Goal: Task Accomplishment & Management: Complete application form

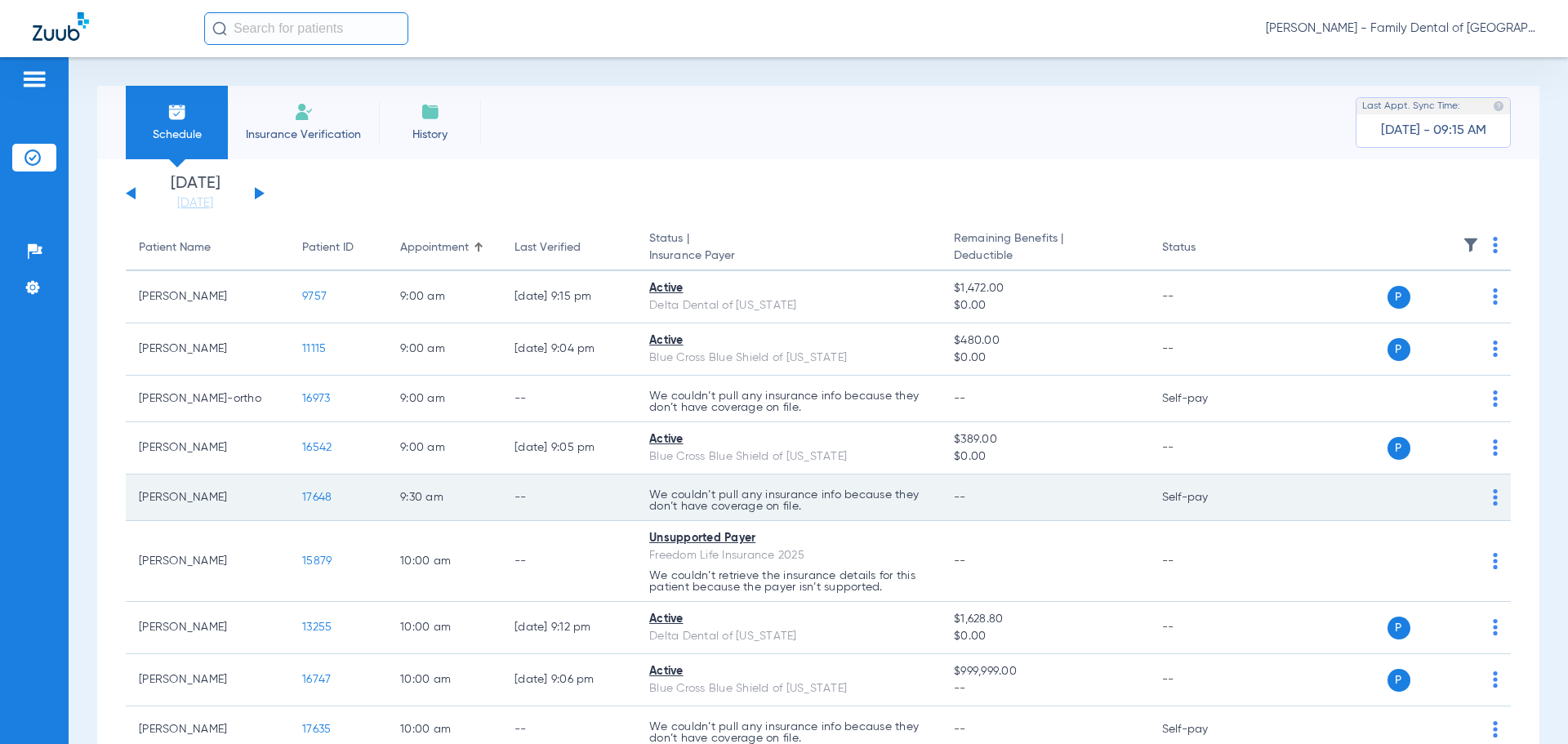
click at [321, 497] on span "17648" at bounding box center [317, 497] width 29 height 12
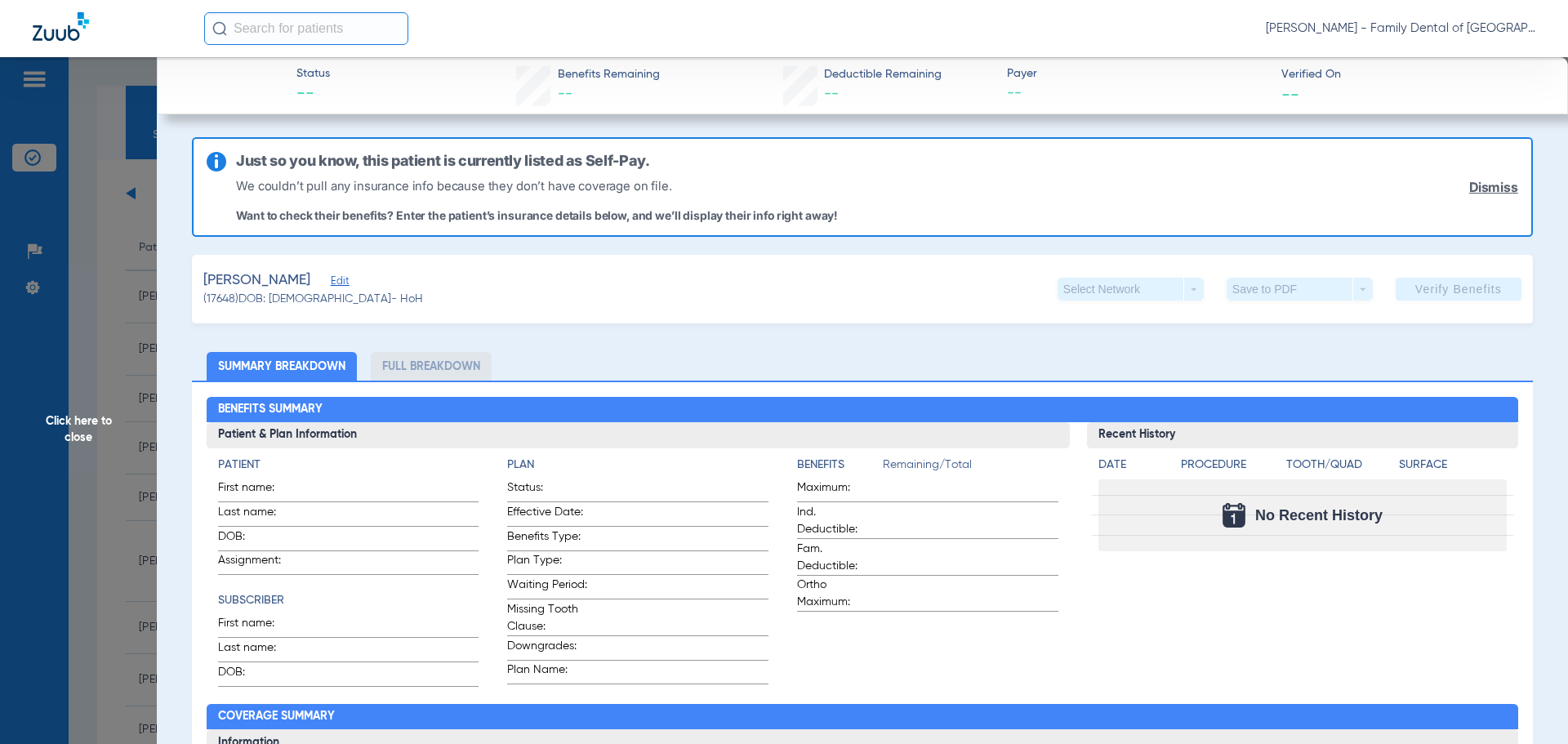
click at [345, 280] on span "Edit" at bounding box center [338, 282] width 15 height 15
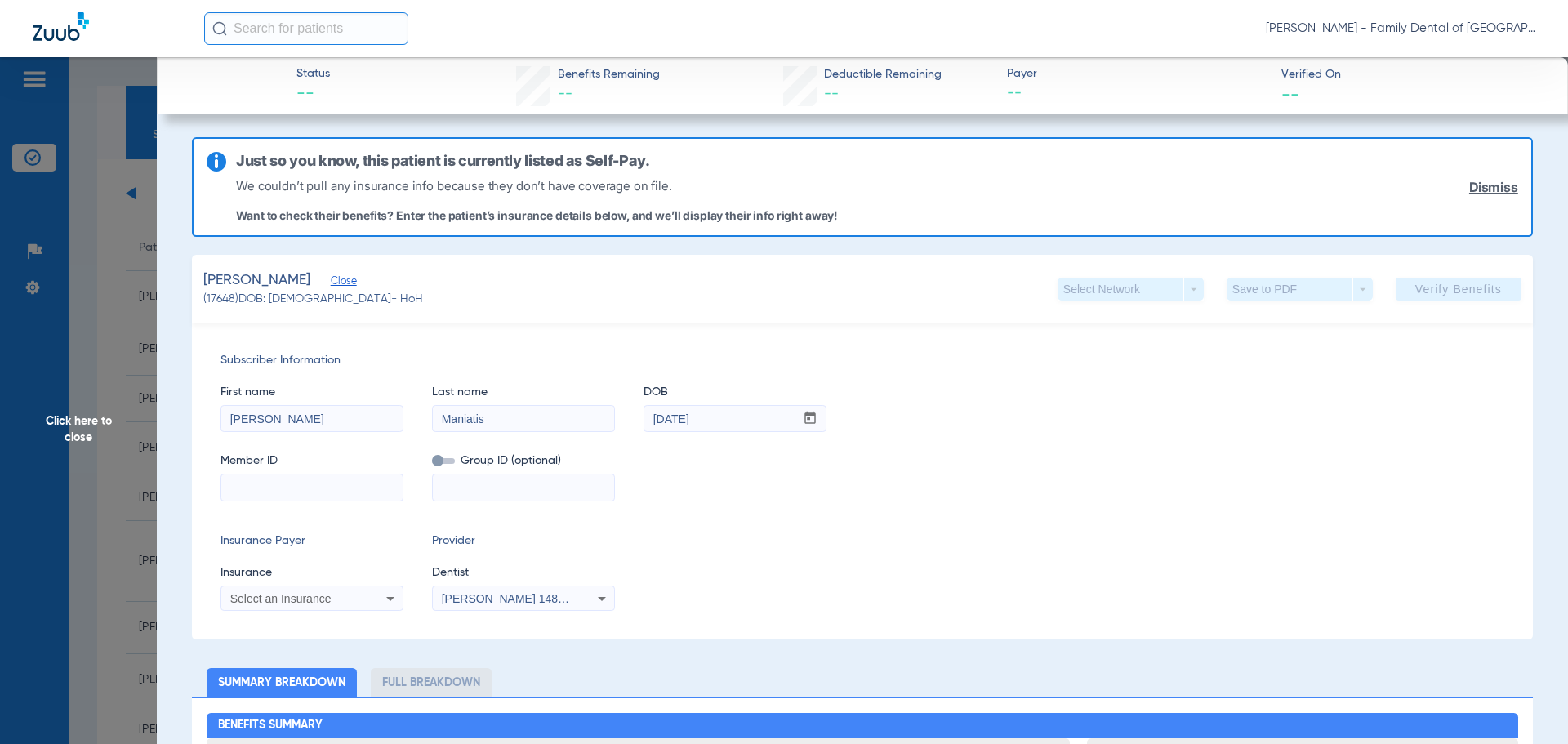
click at [293, 489] on input at bounding box center [311, 487] width 181 height 26
paste input "324-76-4421"
click at [256, 484] on input "324-76-4421" at bounding box center [311, 487] width 181 height 26
click at [266, 486] on input "32476-4421" at bounding box center [311, 487] width 181 height 26
type input "324764421"
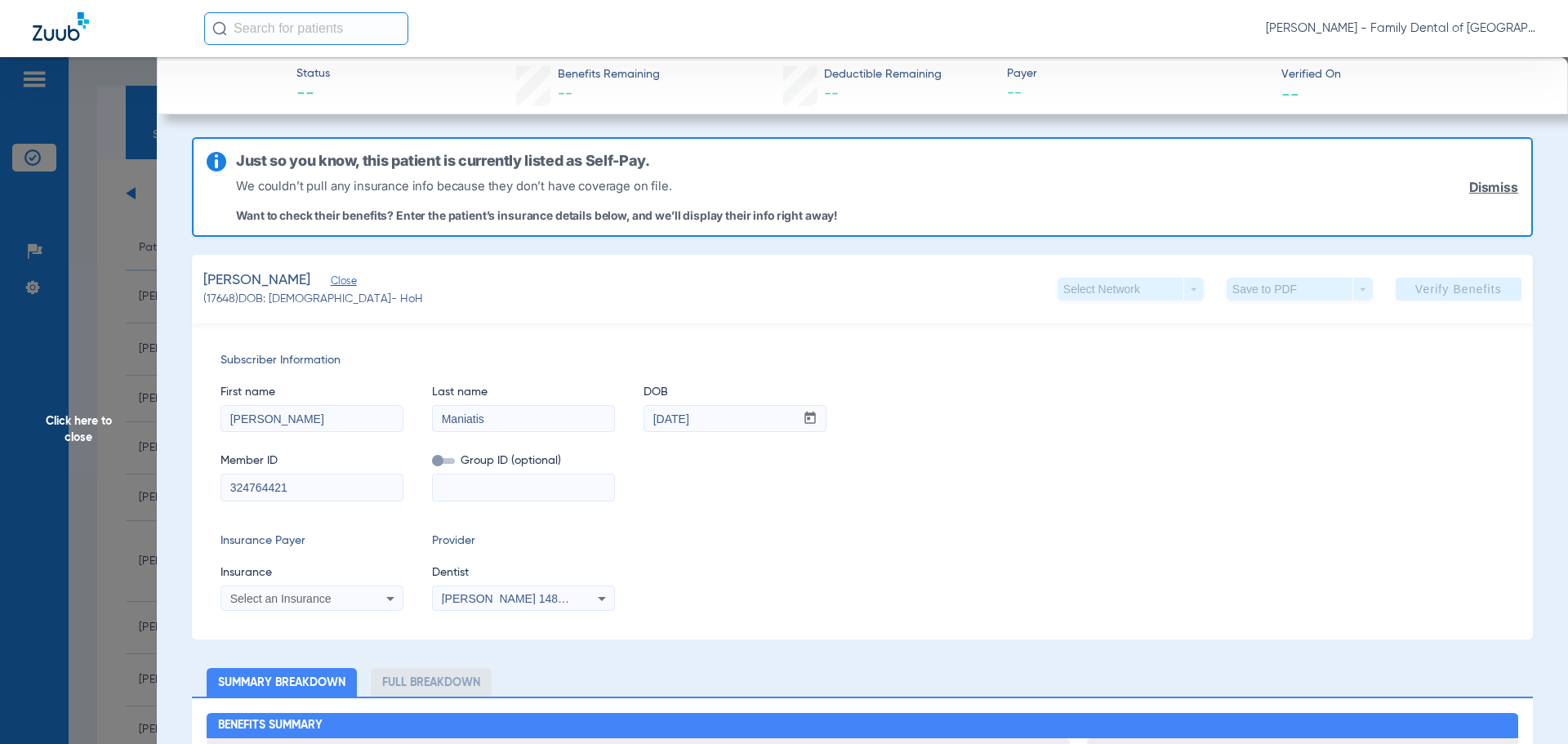
click at [396, 599] on icon at bounding box center [391, 599] width 20 height 20
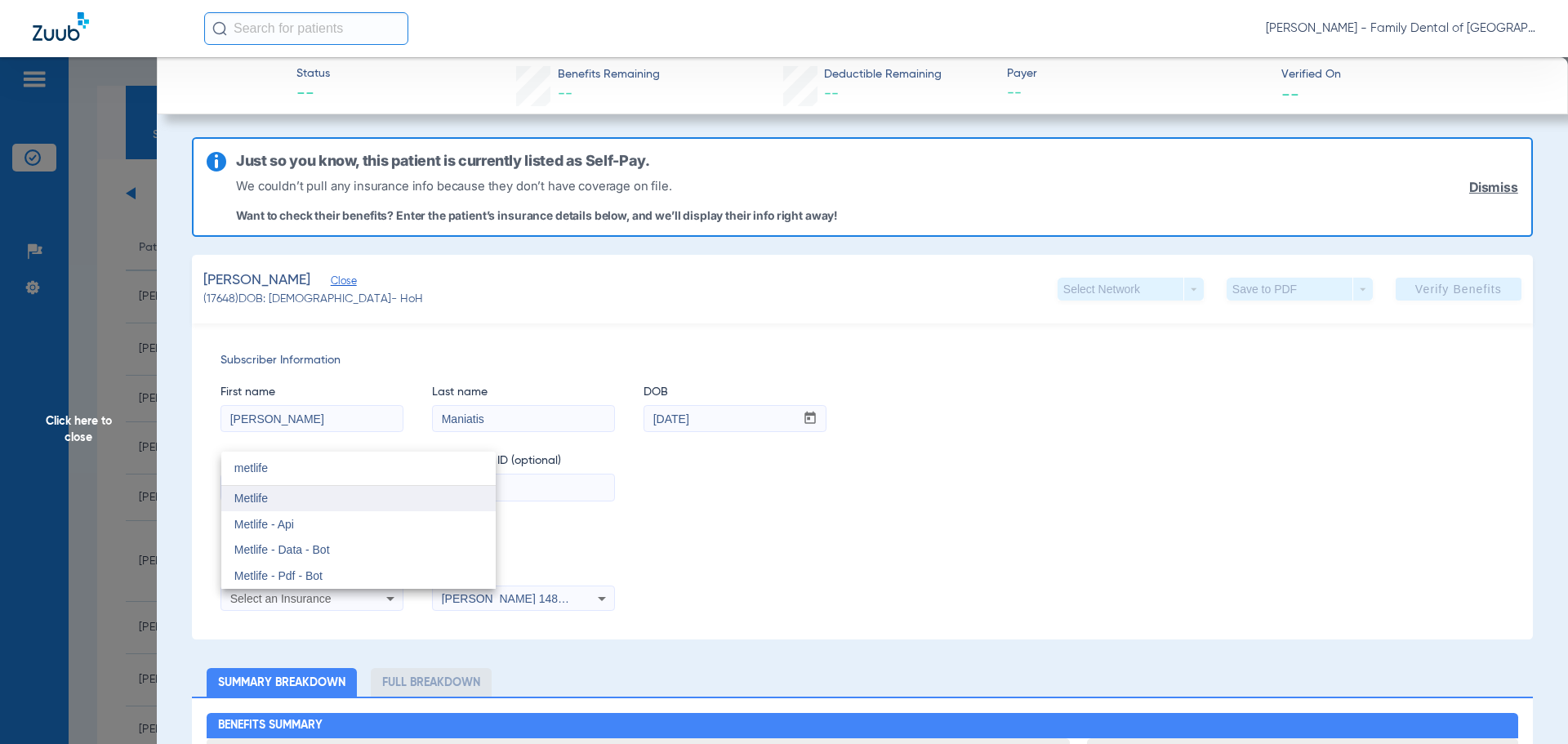
type input "metlife"
click at [260, 495] on span "Metlife" at bounding box center [250, 498] width 34 height 13
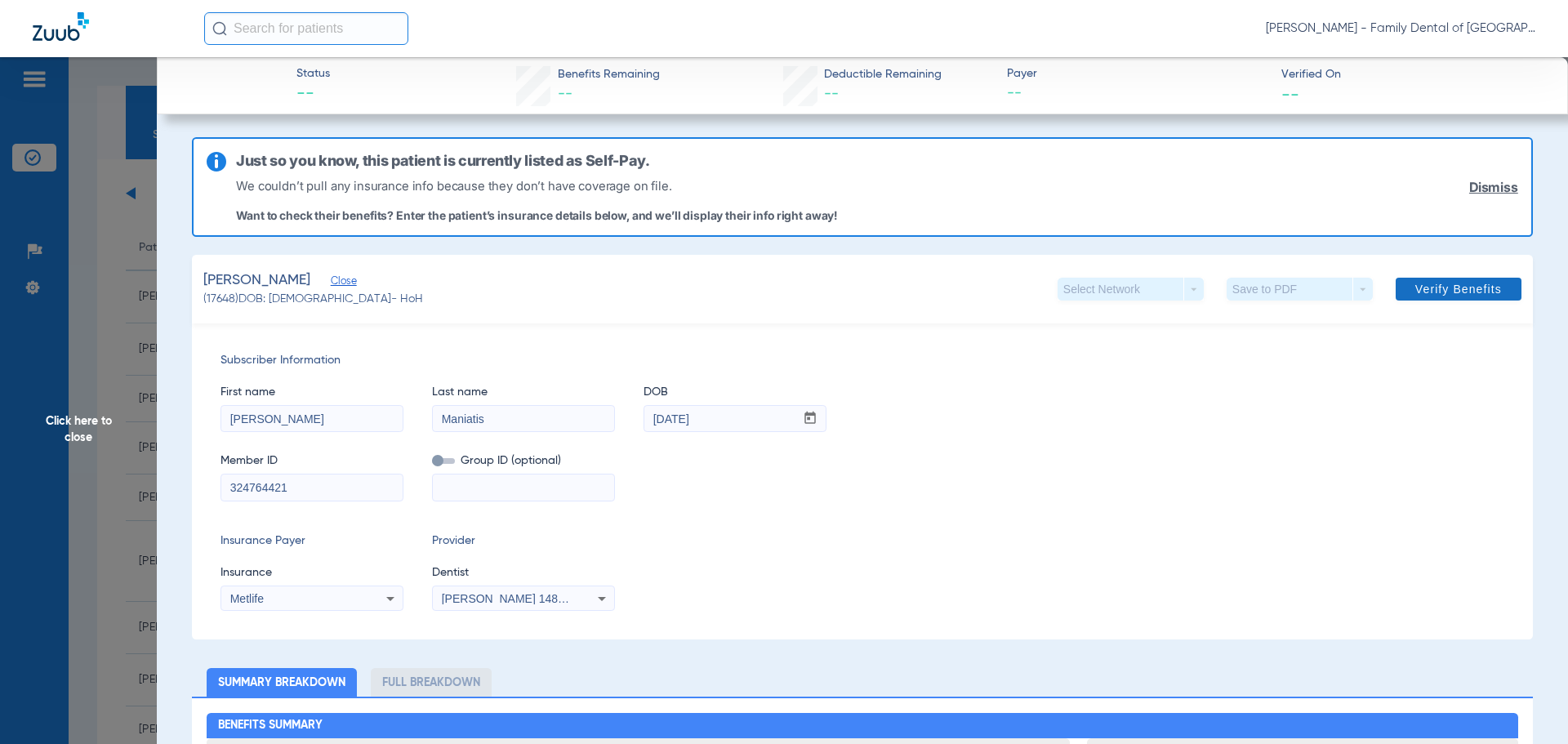
click at [1475, 286] on span "Verify Benefits" at bounding box center [1458, 289] width 87 height 13
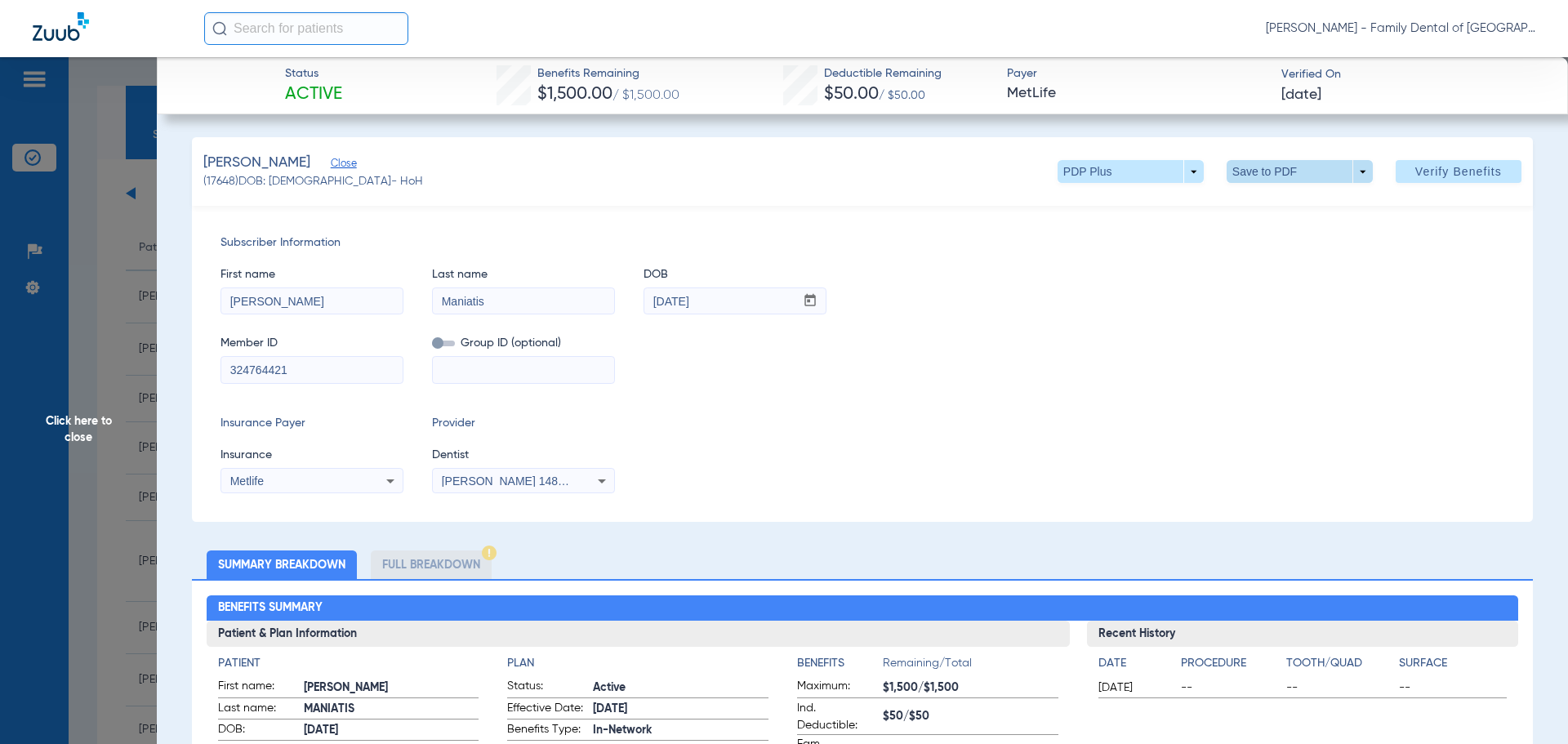
click at [1263, 176] on span at bounding box center [1299, 171] width 147 height 23
click at [1259, 209] on button "insert_drive_file Save to PDF" at bounding box center [1276, 204] width 123 height 33
click at [87, 421] on span "Click here to close" at bounding box center [78, 429] width 157 height 744
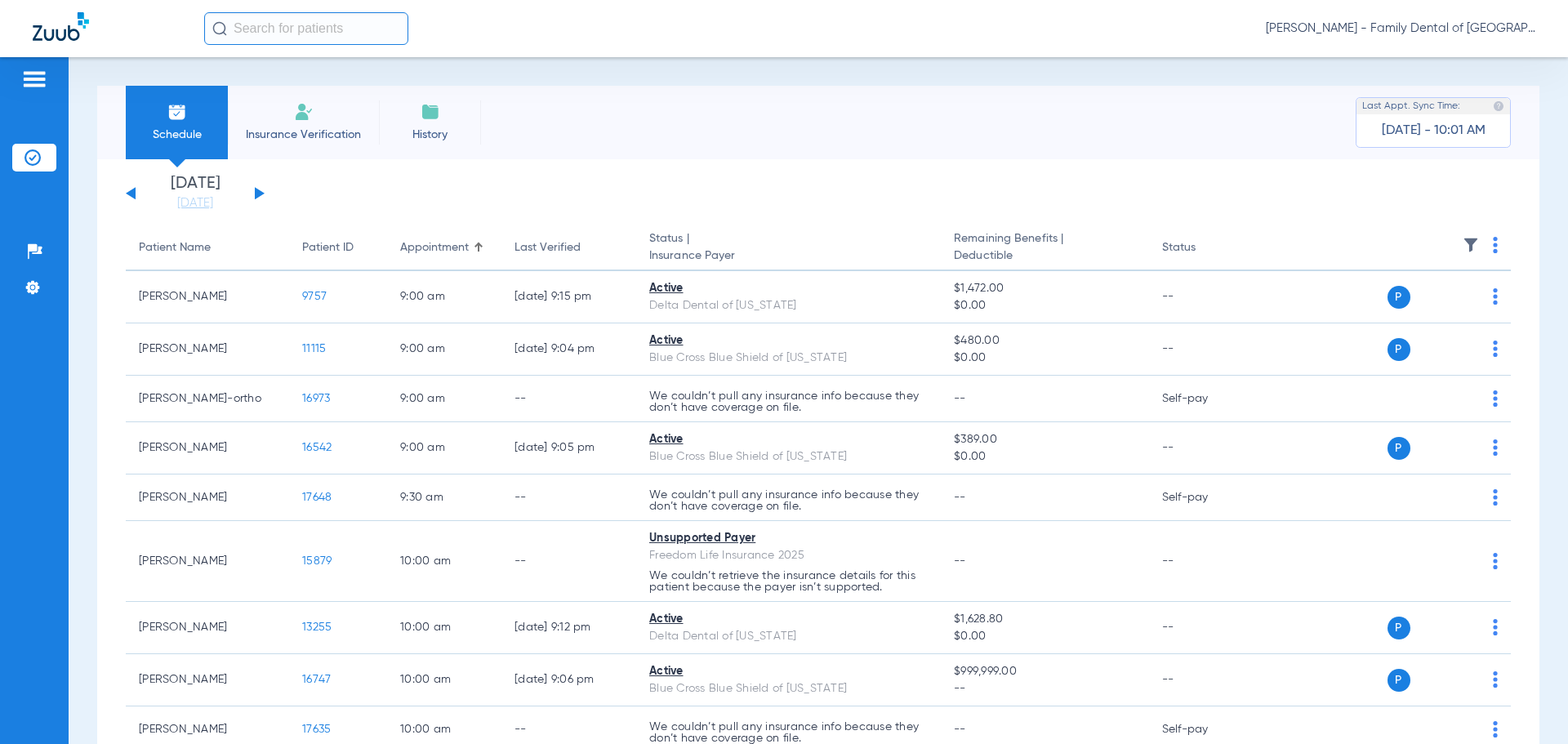
click at [130, 191] on button at bounding box center [130, 192] width 10 height 12
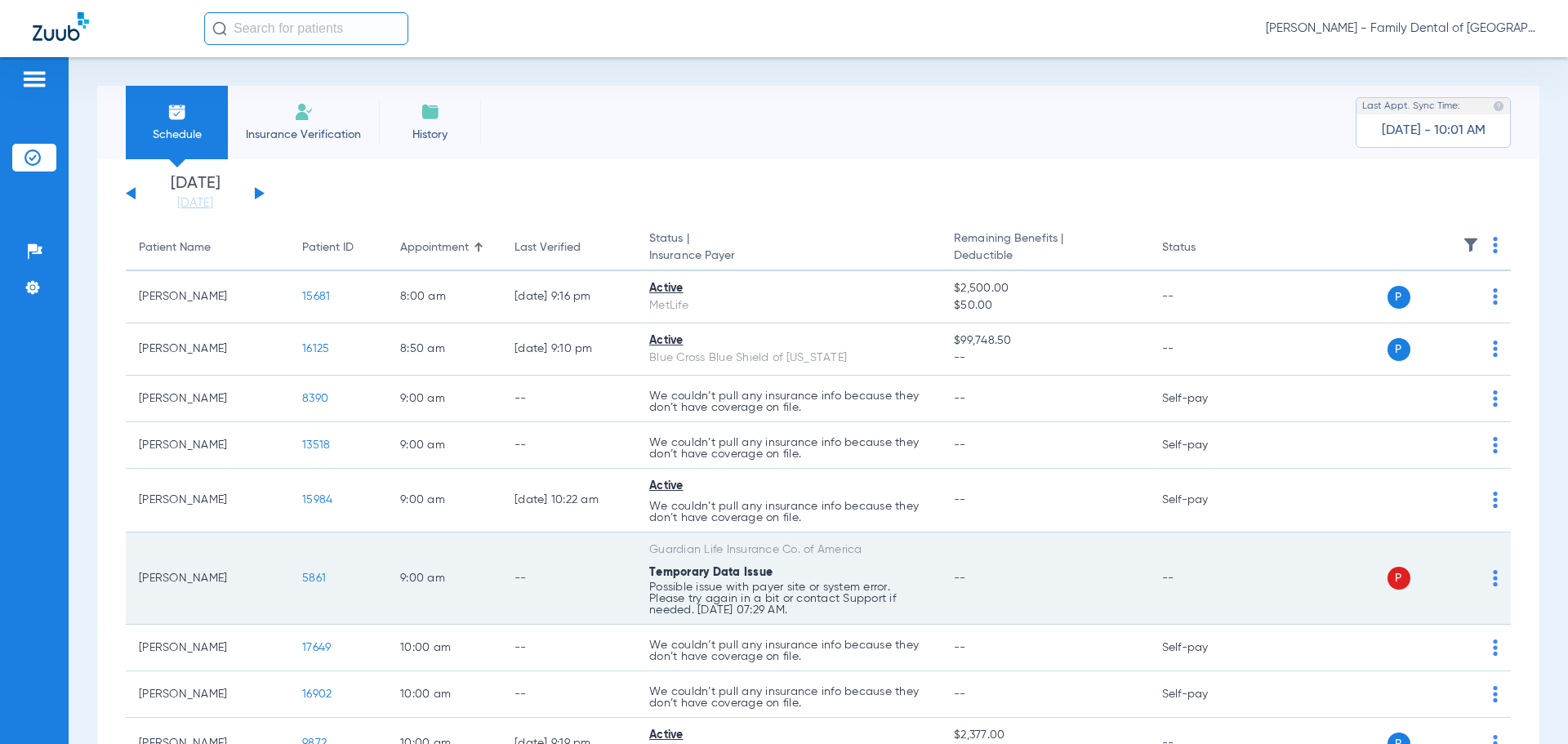
scroll to position [82, 0]
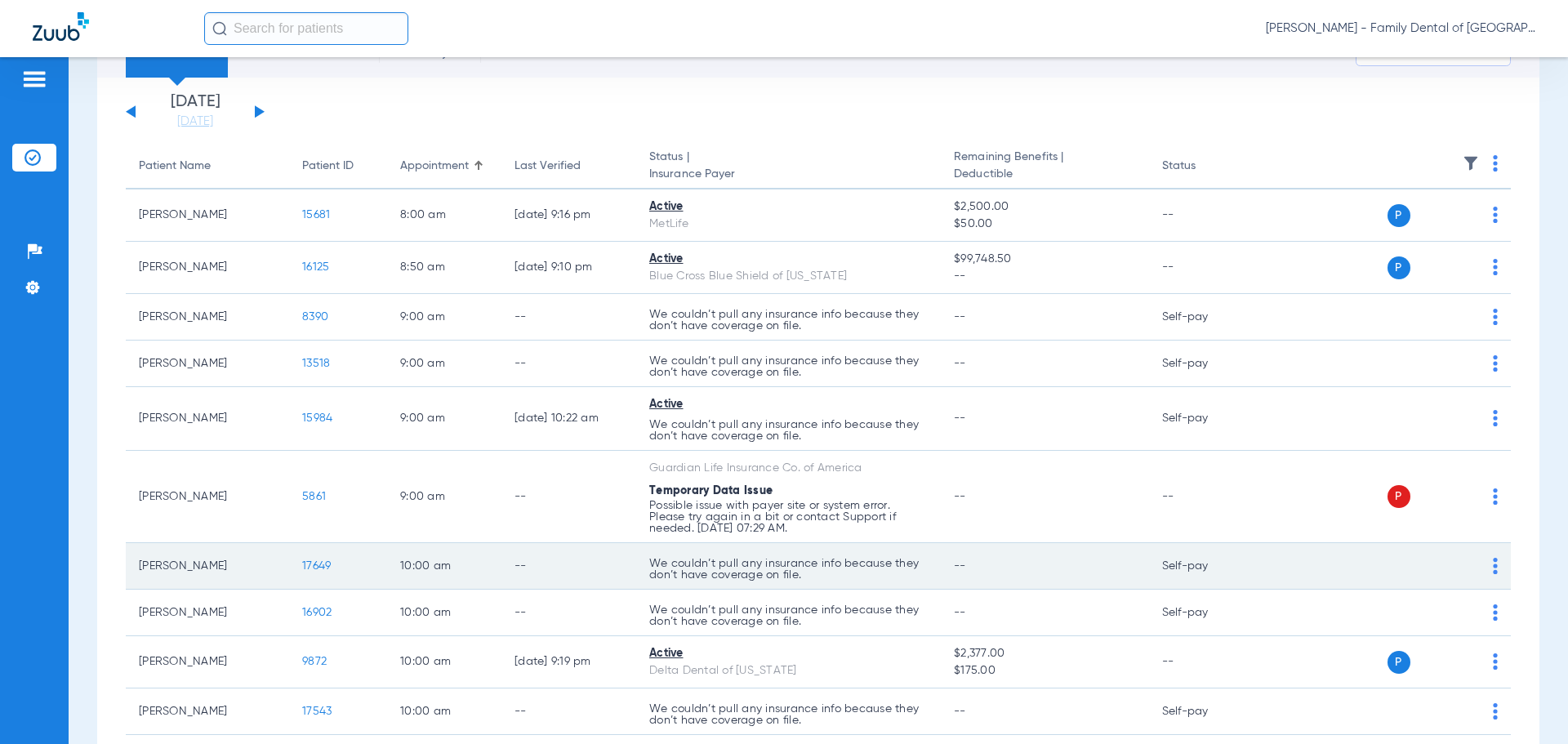
click at [311, 566] on span "17649" at bounding box center [316, 566] width 28 height 12
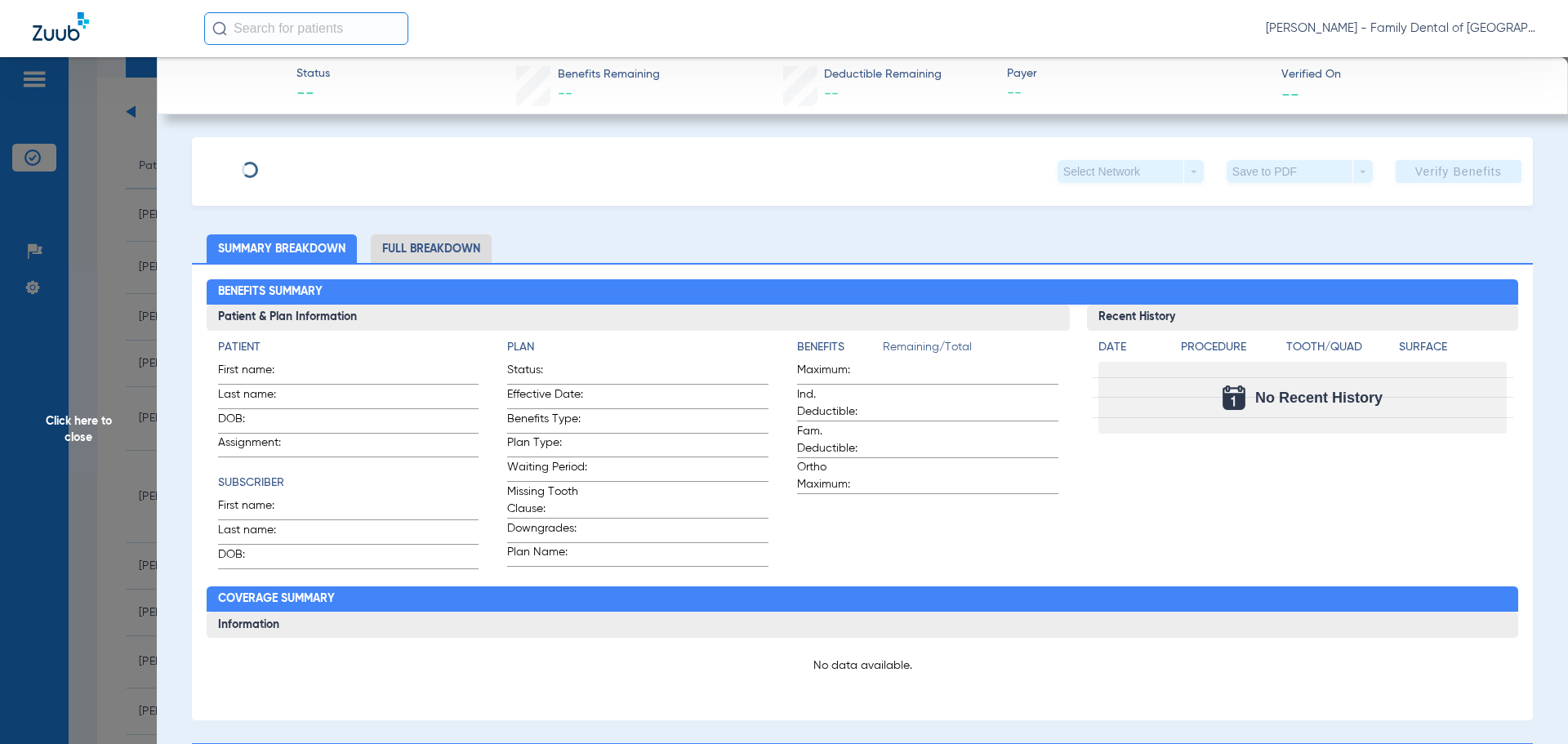
type input "[PERSON_NAME]"
type input "[DATE]"
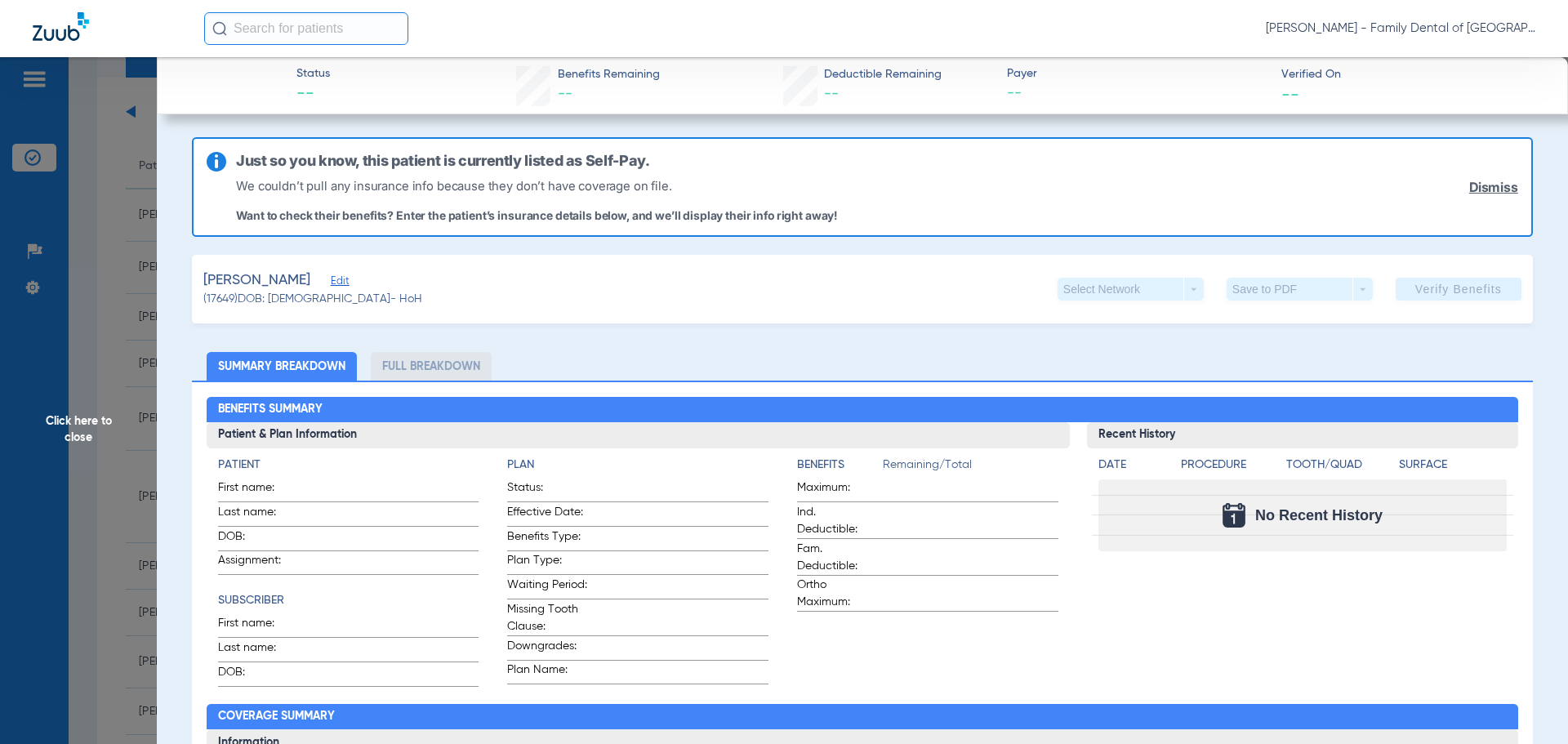
click at [336, 281] on span "Edit" at bounding box center [338, 282] width 15 height 15
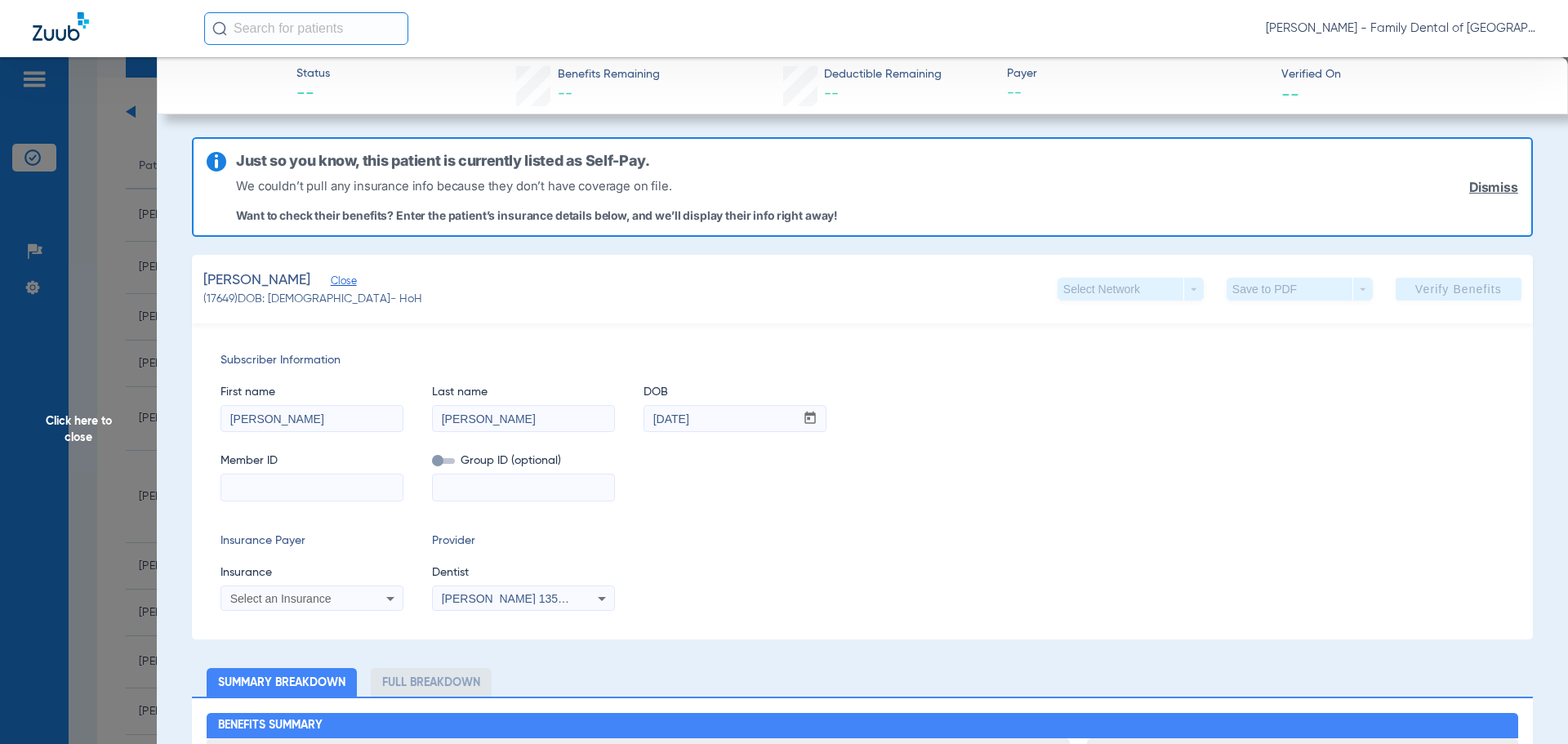
click at [373, 485] on input at bounding box center [311, 487] width 181 height 26
click at [265, 483] on input at bounding box center [311, 487] width 181 height 26
paste input "439359901"
type input "439359901"
click at [468, 487] on input at bounding box center [523, 487] width 181 height 26
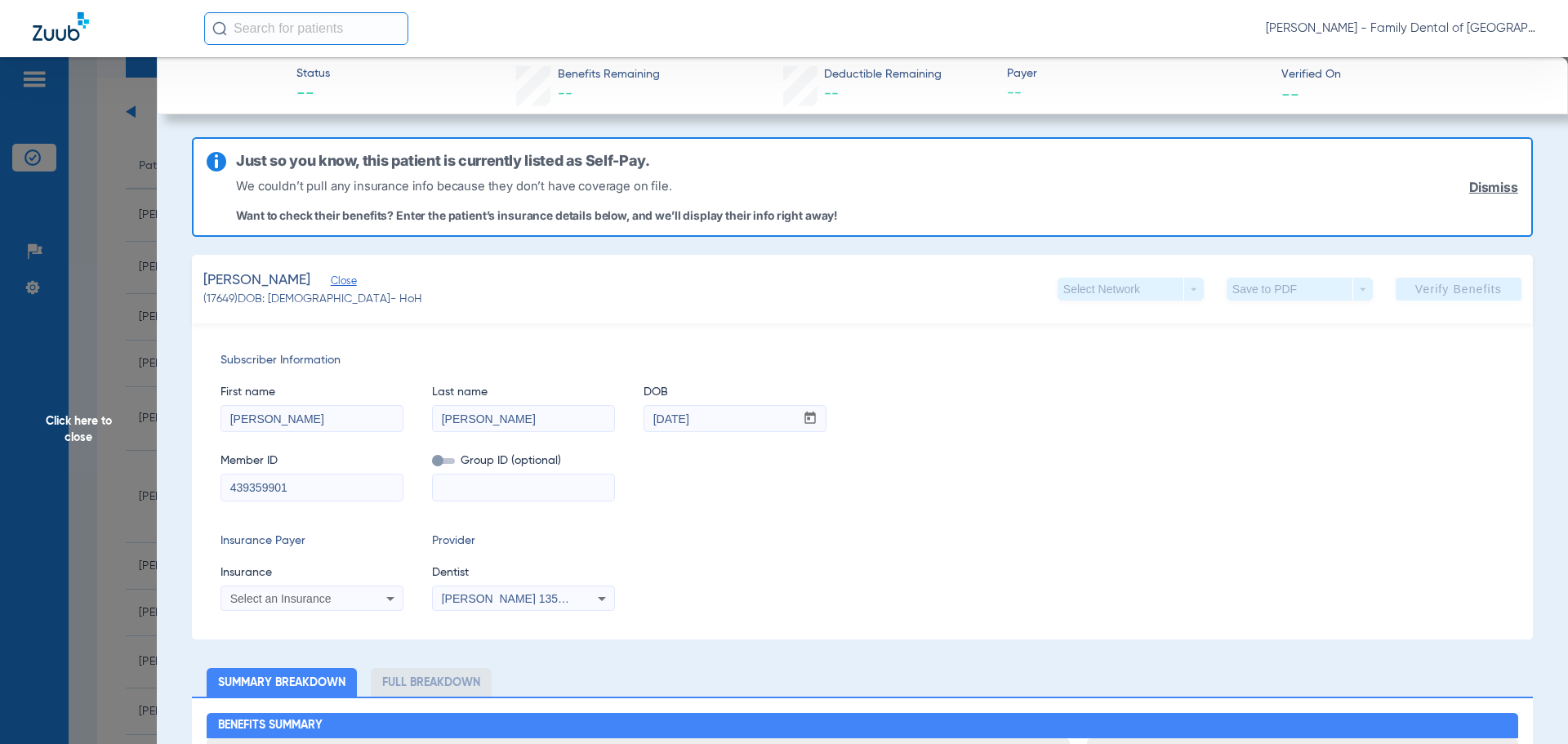
click at [544, 491] on input at bounding box center [523, 487] width 181 height 26
type input "9678"
click at [392, 597] on icon at bounding box center [390, 599] width 8 height 4
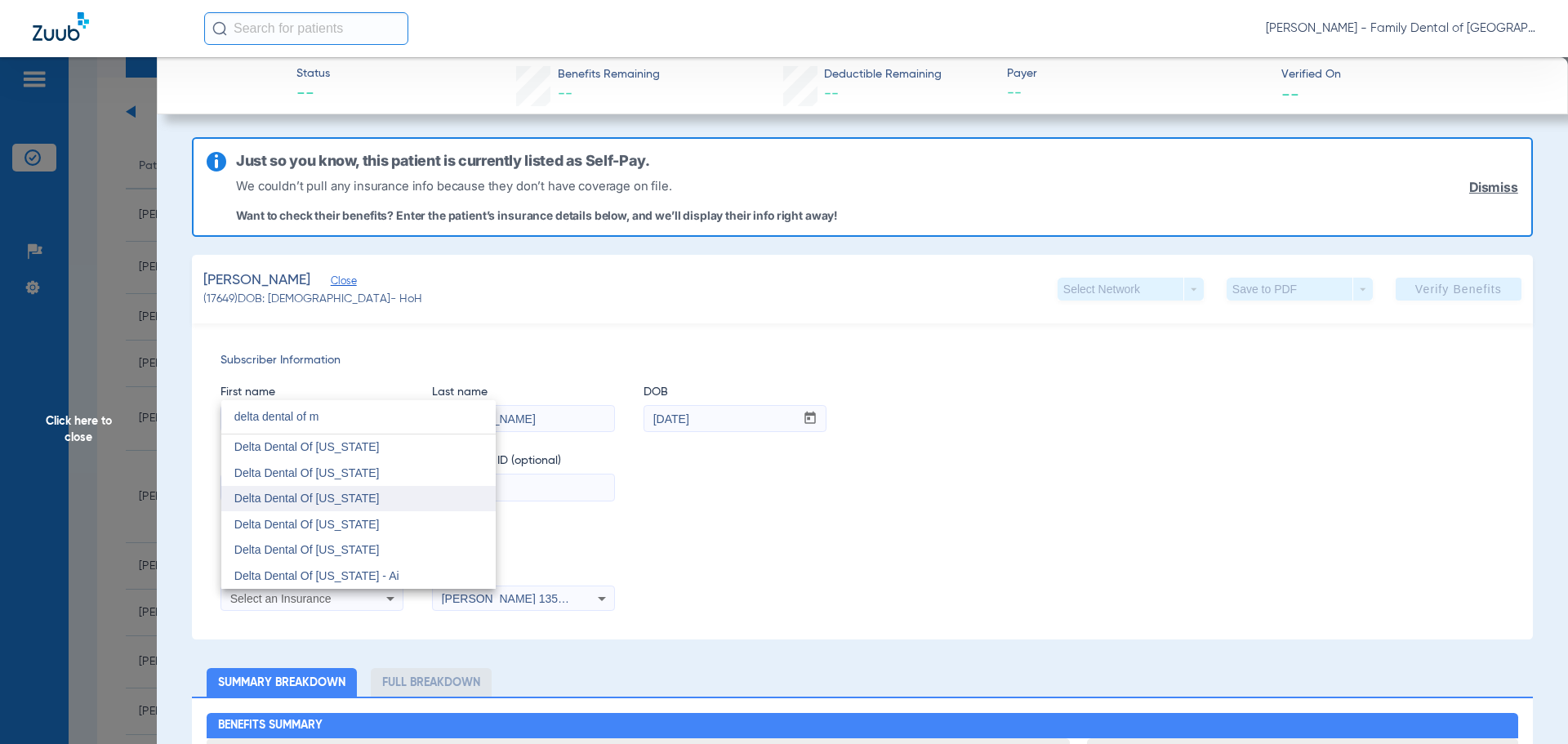
type input "delta dental of m"
click at [357, 492] on span "Delta Dental Of [US_STATE]" at bounding box center [307, 498] width 146 height 13
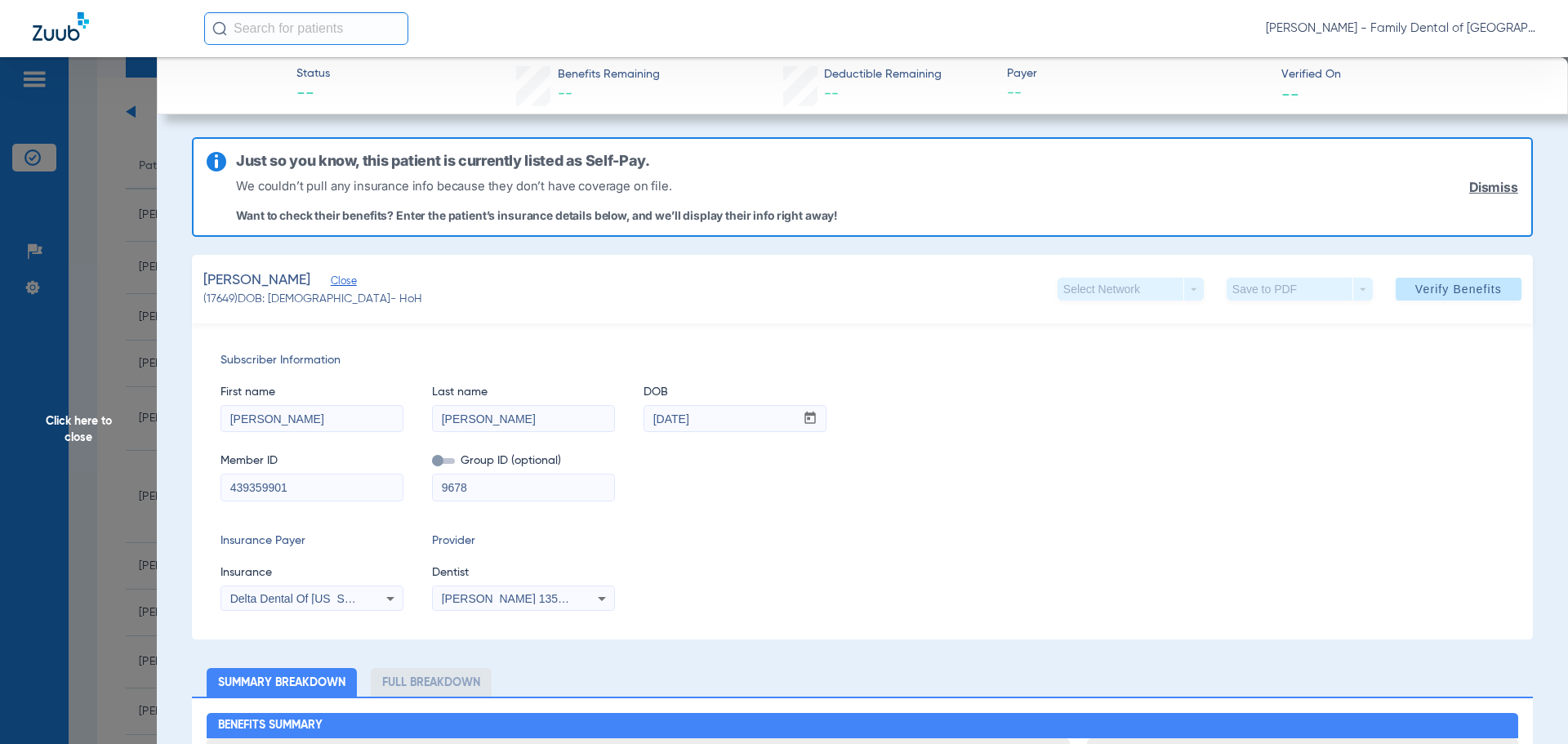
click at [599, 595] on icon at bounding box center [602, 599] width 20 height 20
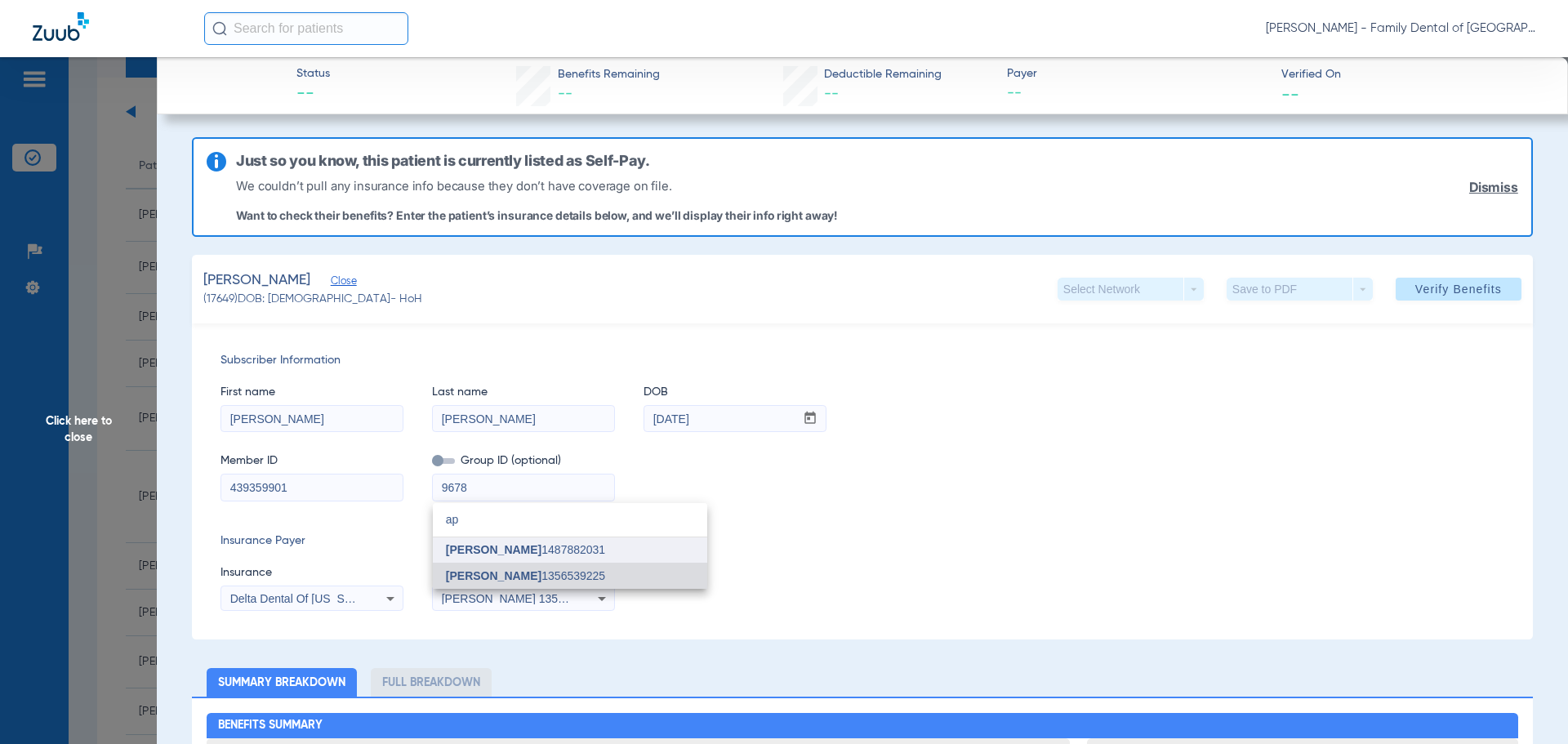
type input "ap"
click at [507, 550] on span "[PERSON_NAME]" at bounding box center [494, 549] width 96 height 13
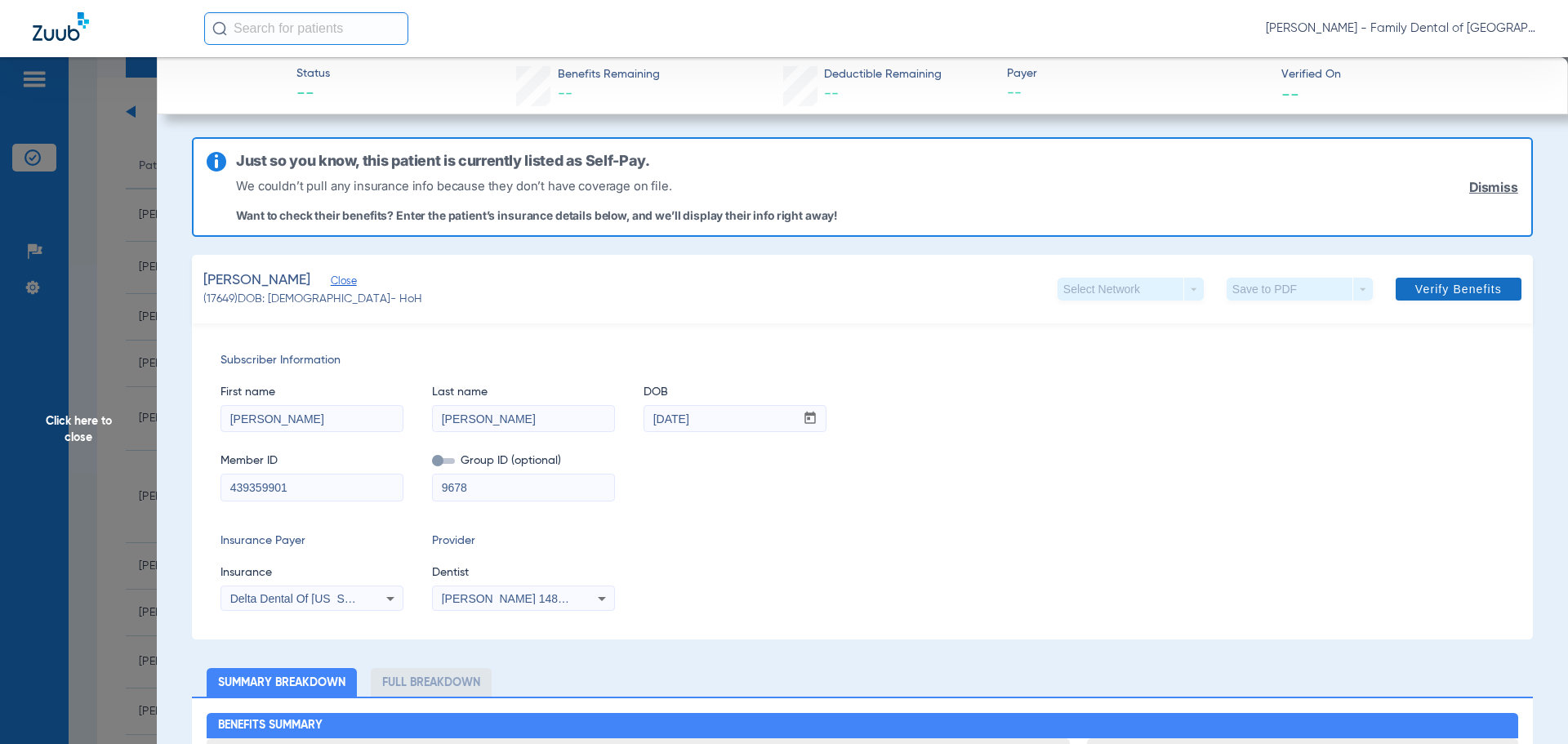
click at [1415, 284] on span "Verify Benefits" at bounding box center [1458, 289] width 87 height 13
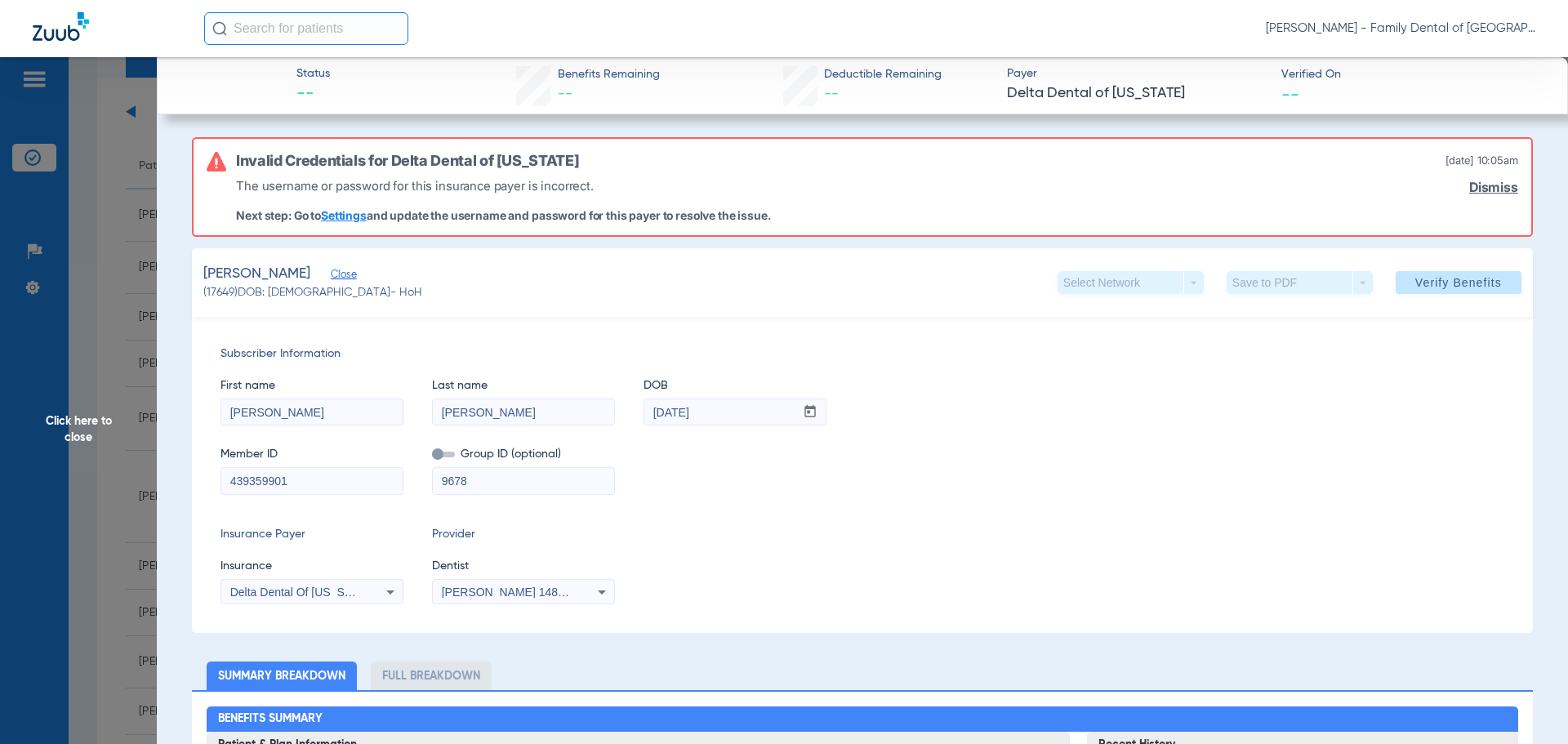
click at [390, 592] on icon at bounding box center [390, 592] width 8 height 4
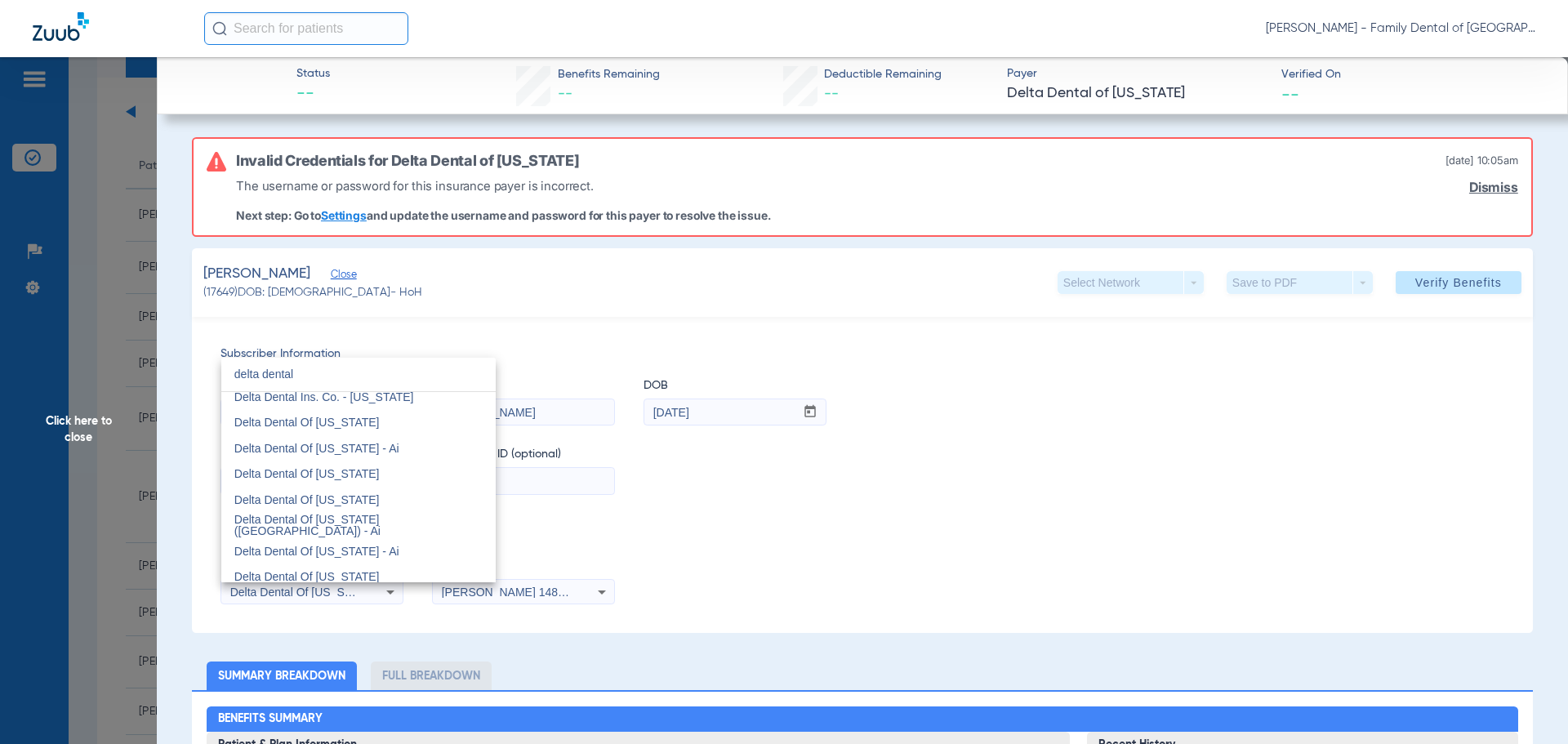
scroll to position [0, 0]
type input "delta dental"
click at [274, 400] on span "Delta Dental" at bounding box center [265, 404] width 63 height 13
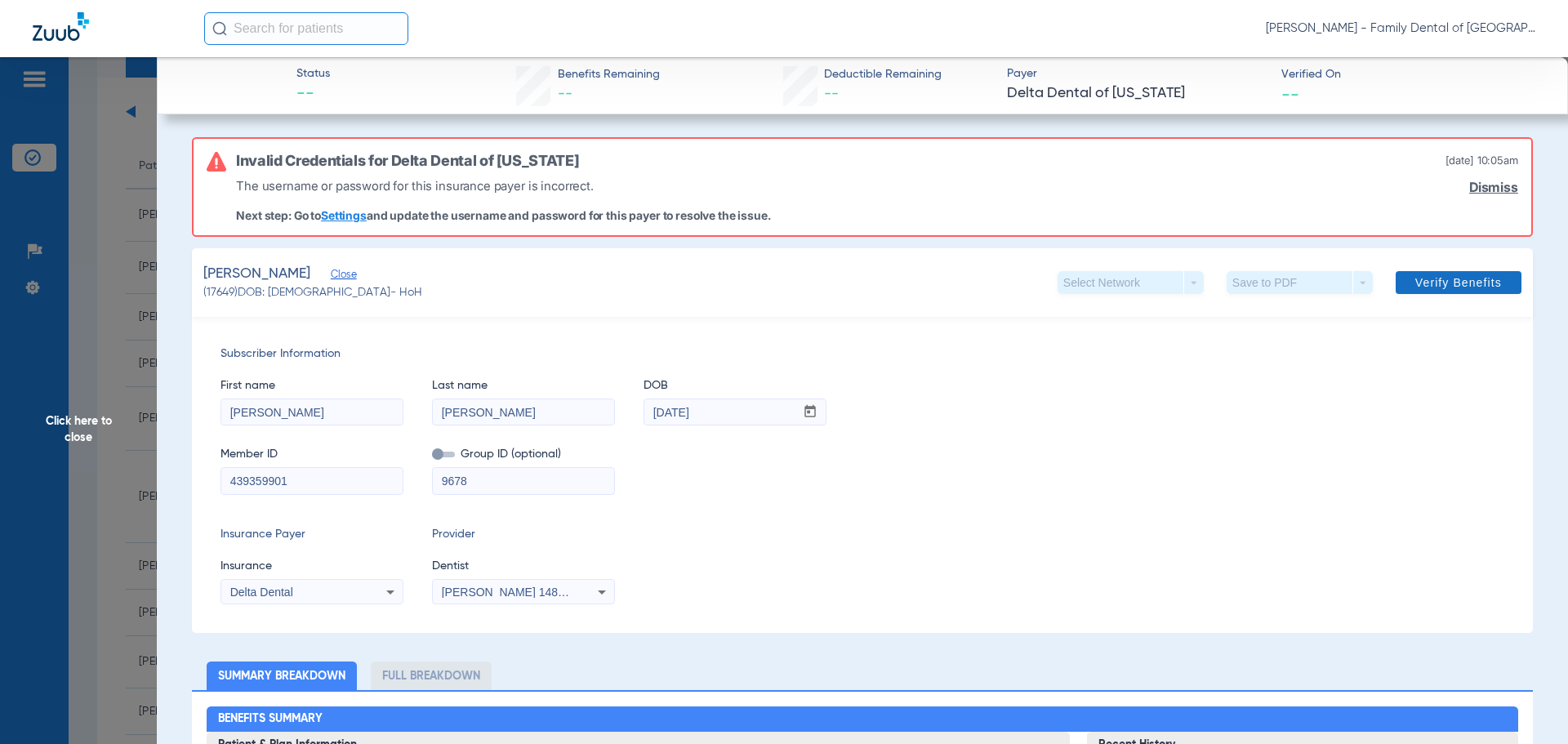
click at [1424, 284] on span "Verify Benefits" at bounding box center [1458, 282] width 87 height 13
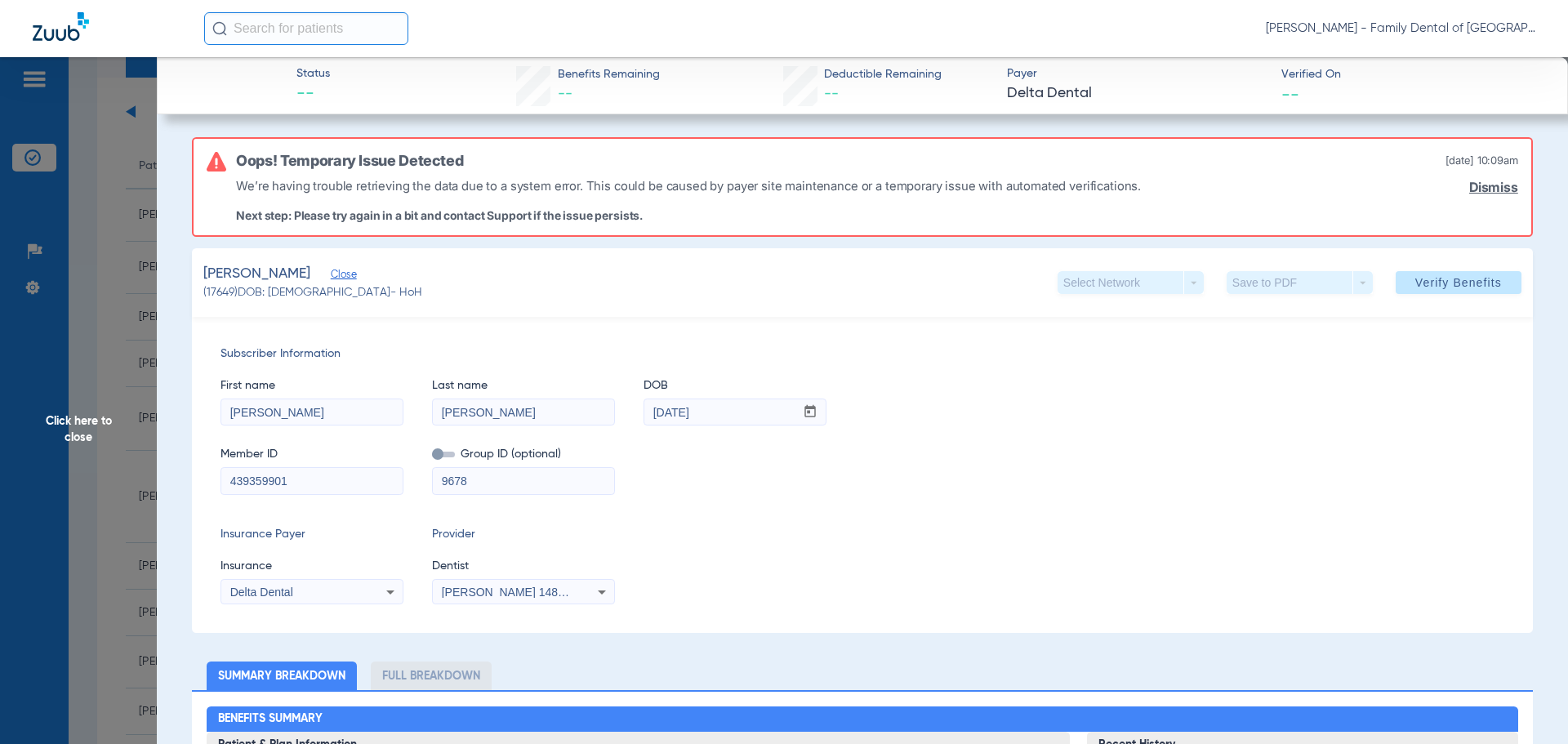
click at [86, 419] on span "Click here to close" at bounding box center [78, 429] width 157 height 744
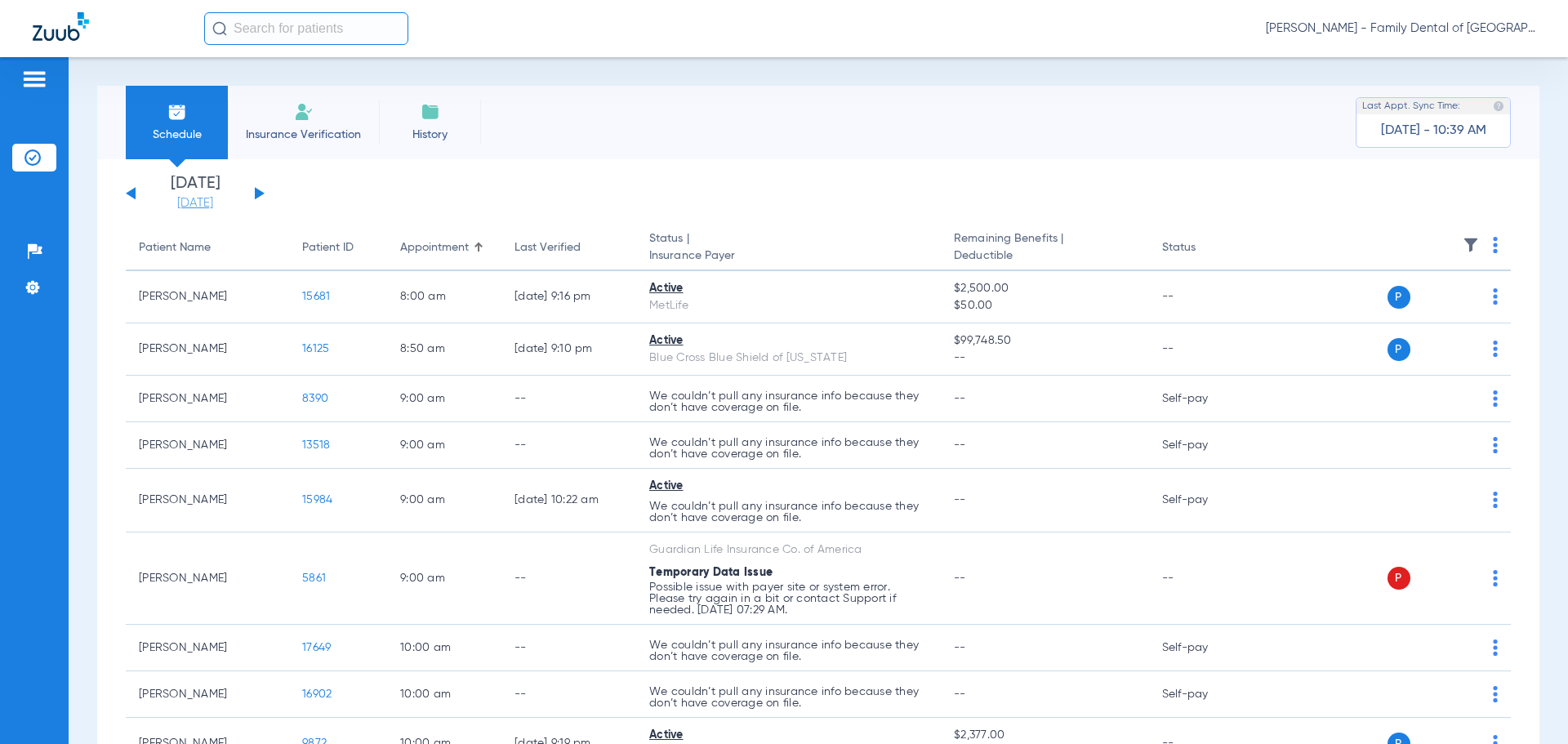
click at [210, 200] on link "[DATE]" at bounding box center [196, 203] width 98 height 16
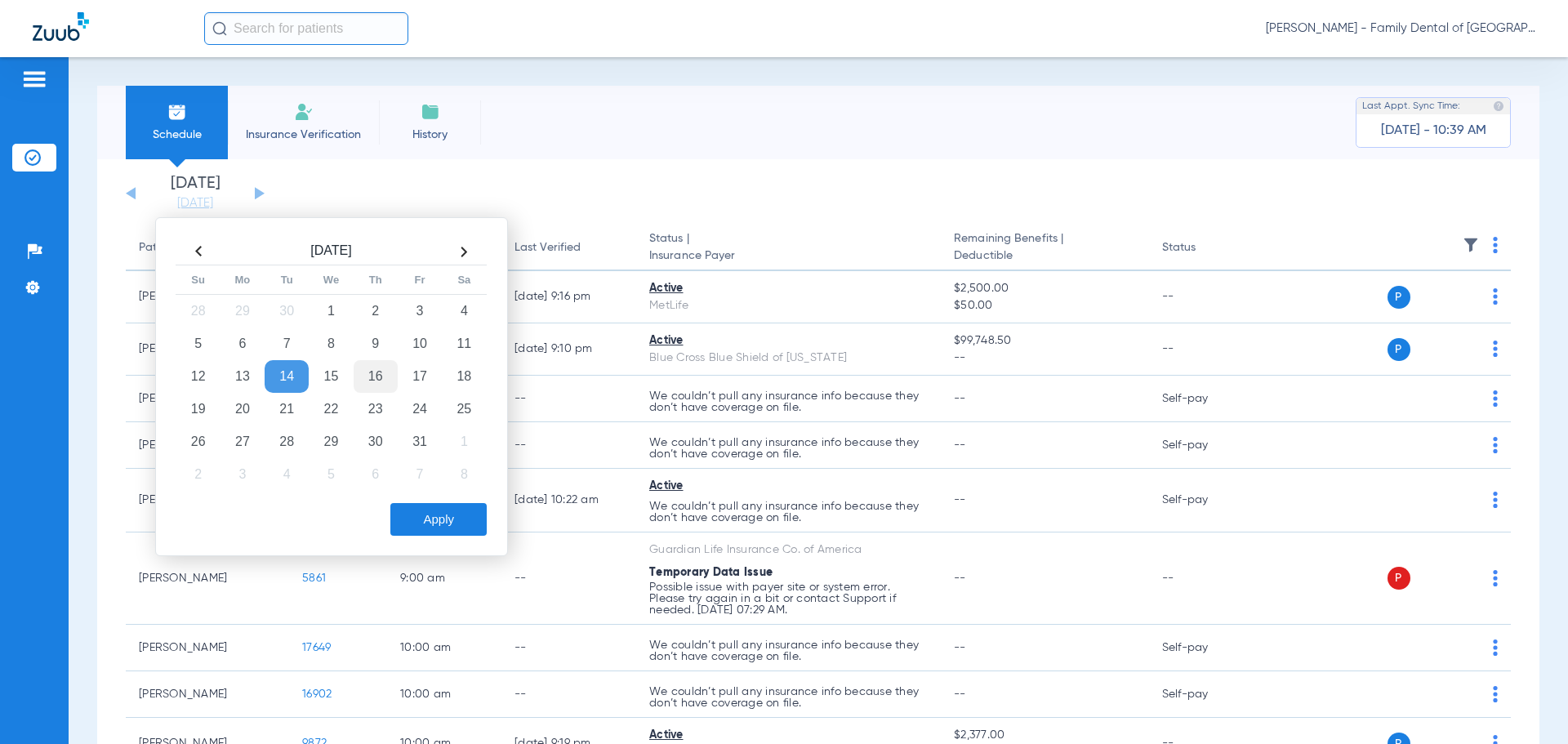
click at [378, 377] on td "16" at bounding box center [375, 376] width 44 height 33
click at [448, 513] on button "Apply" at bounding box center [439, 519] width 97 height 33
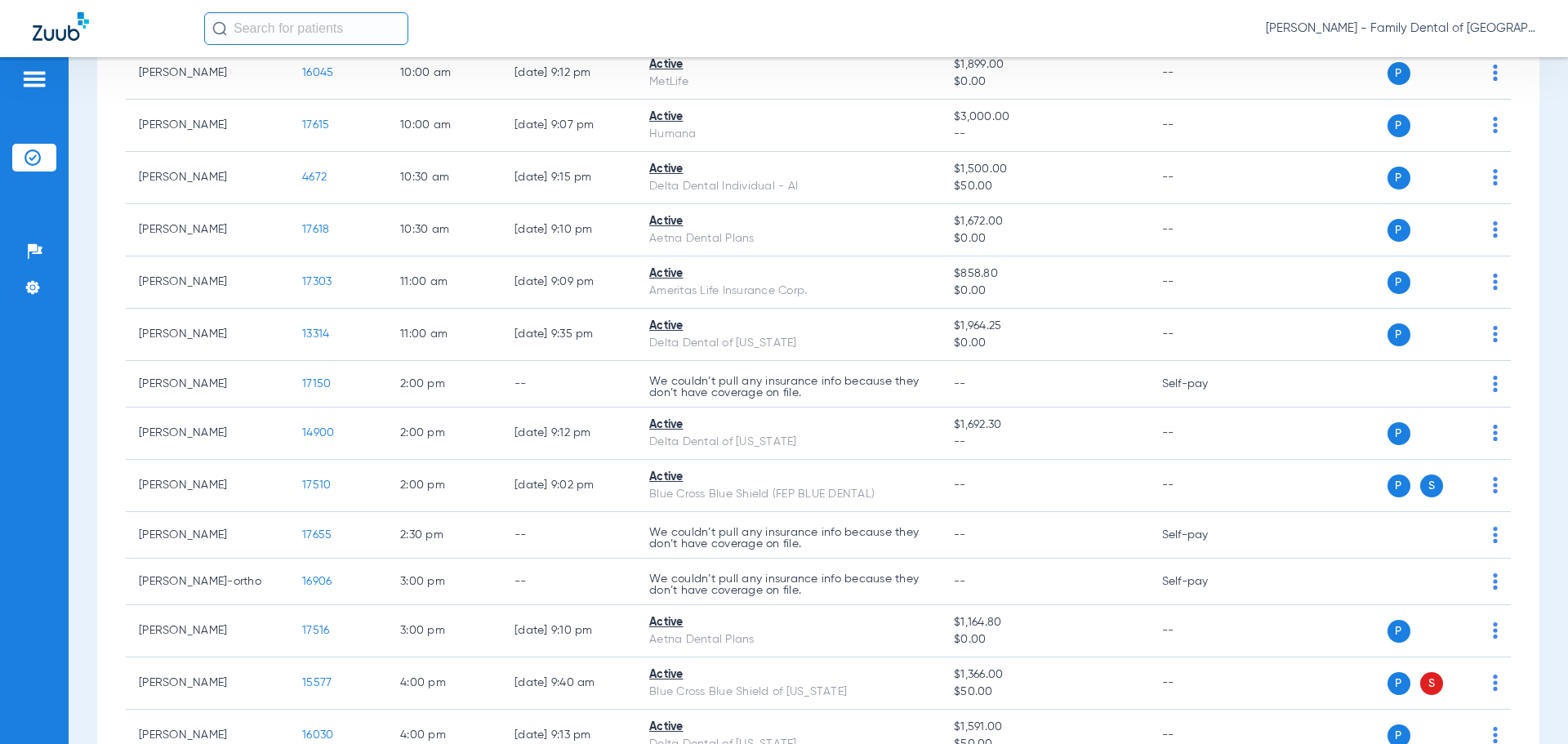
scroll to position [817, 0]
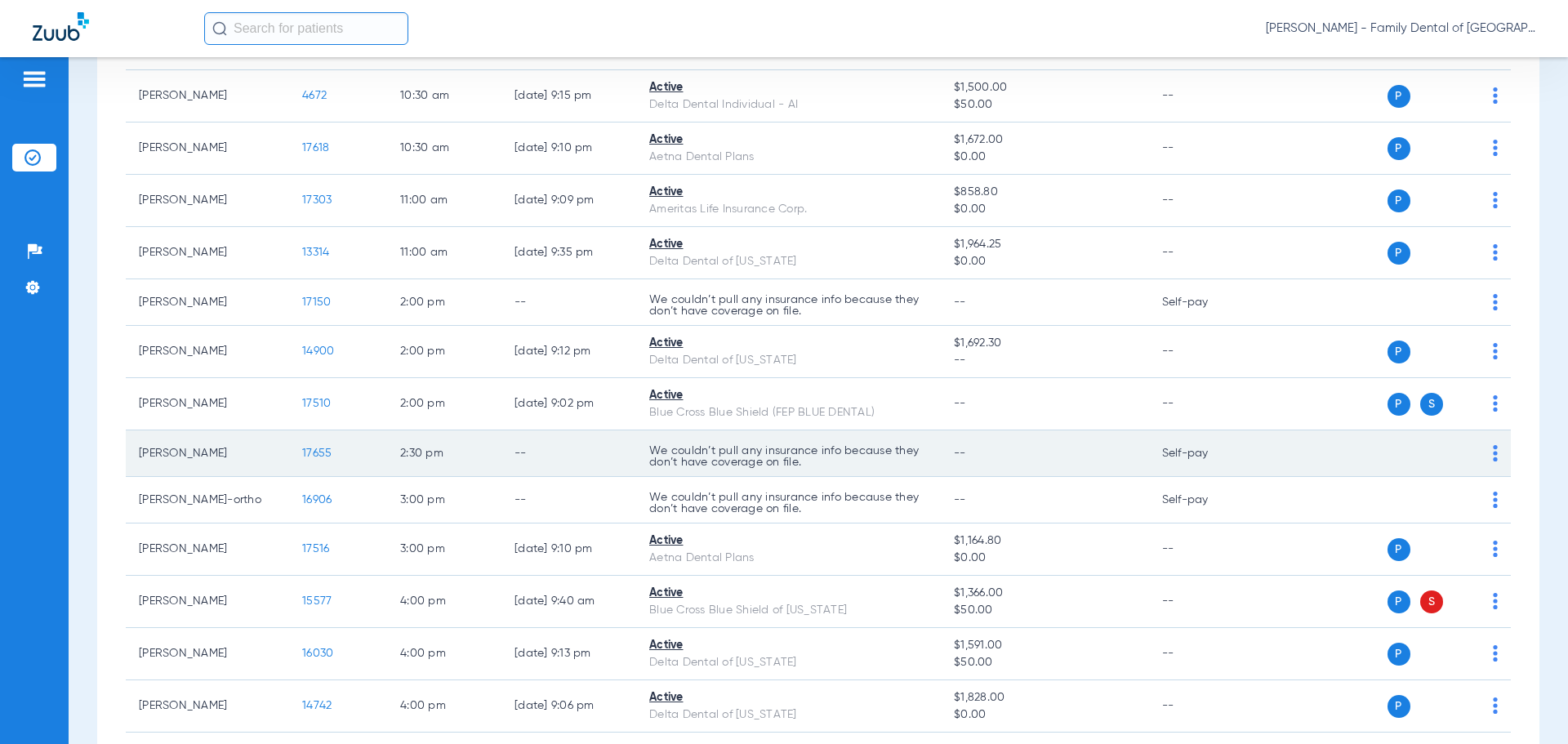
click at [320, 451] on span "17655" at bounding box center [317, 453] width 29 height 12
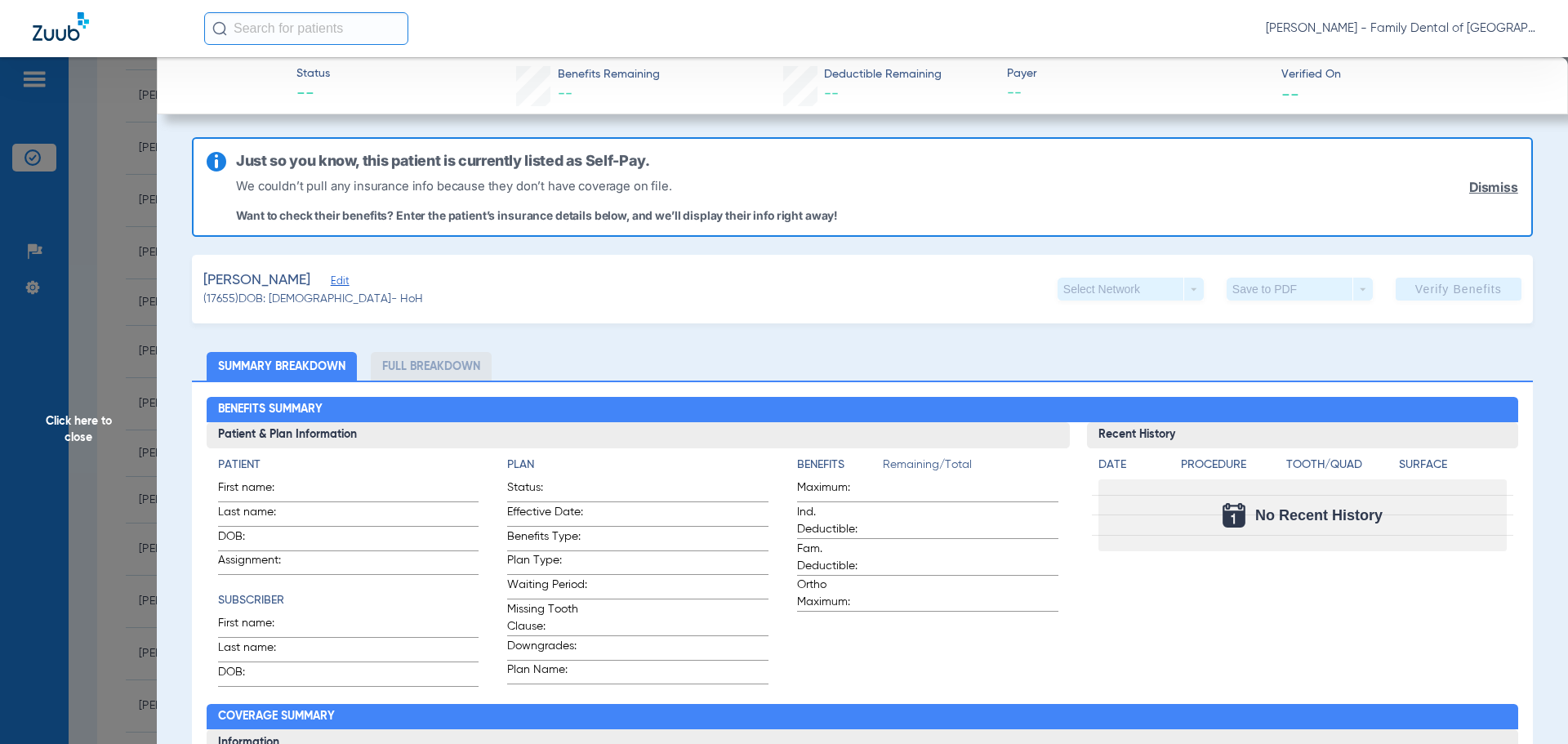
click at [341, 283] on span "Edit" at bounding box center [338, 282] width 15 height 15
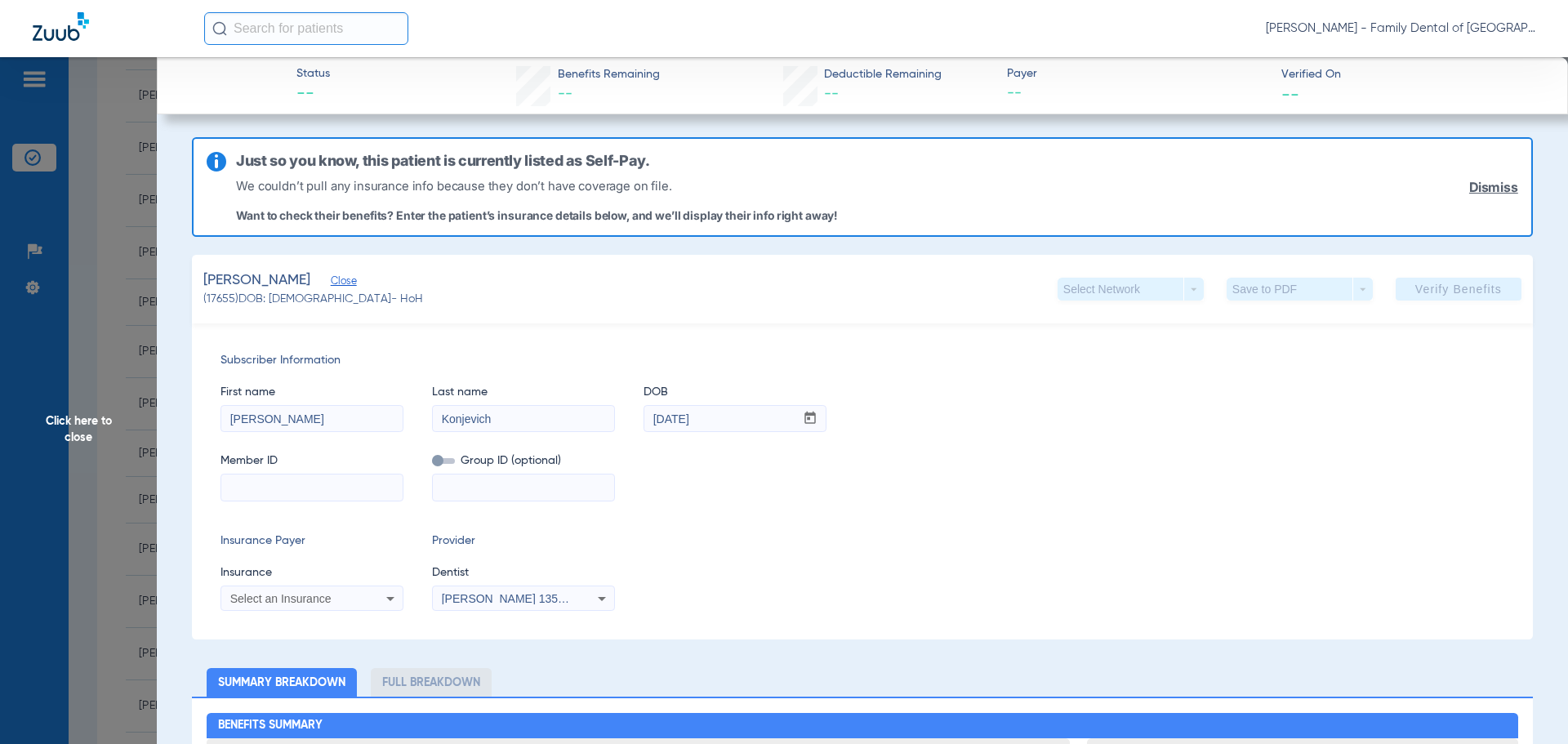
drag, startPoint x: 320, startPoint y: 480, endPoint x: 304, endPoint y: 494, distance: 21.3
click at [320, 480] on input at bounding box center [311, 487] width 181 height 26
paste input "901177761"
type input "901177761"
click at [447, 461] on span at bounding box center [443, 461] width 23 height 5
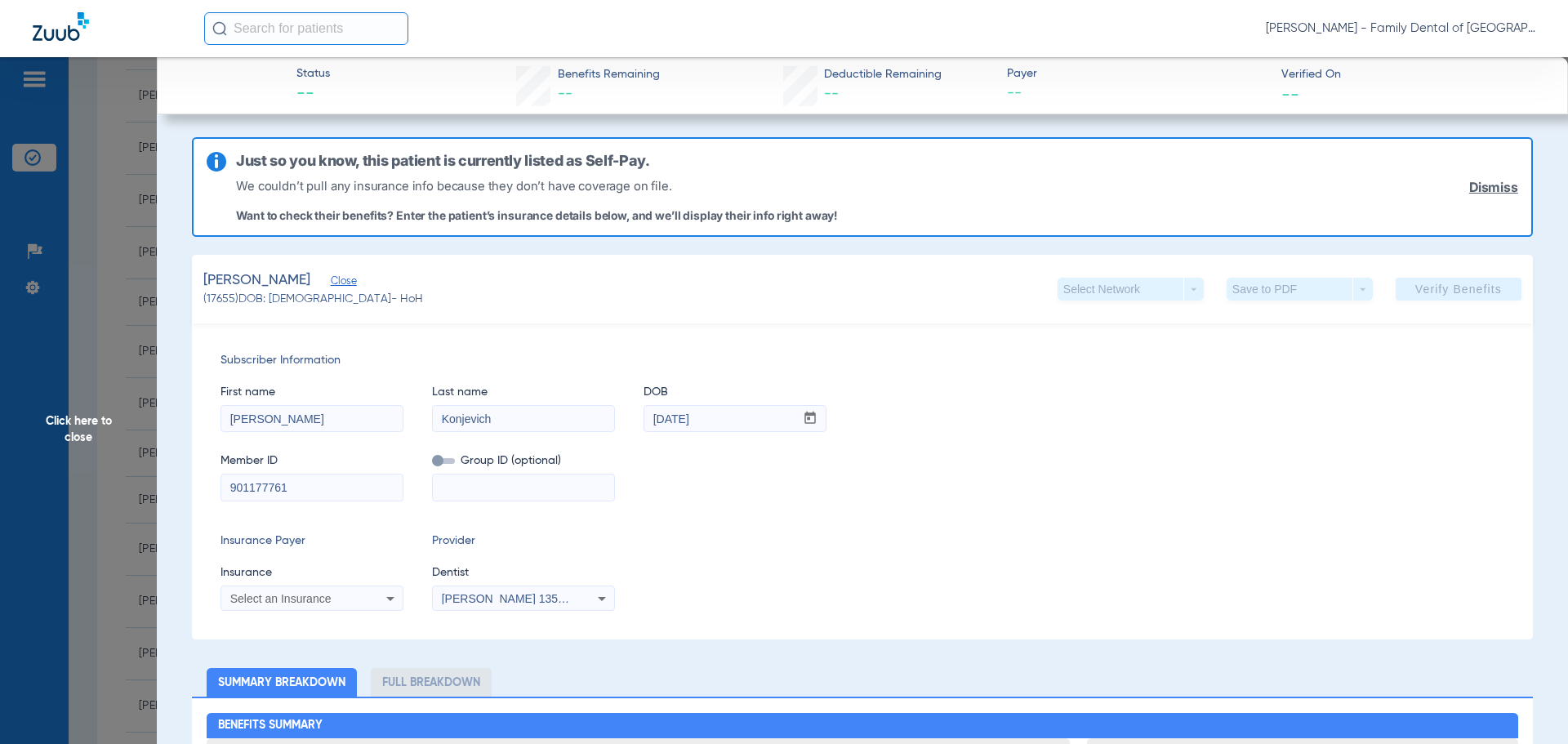
click at [432, 464] on input "checkbox" at bounding box center [432, 464] width 0 height 0
click at [456, 494] on input at bounding box center [523, 487] width 181 height 26
click at [512, 477] on input at bounding box center [523, 487] width 181 height 26
type input "1001"
click at [352, 600] on div "Select an Insurance" at bounding box center [296, 598] width 131 height 12
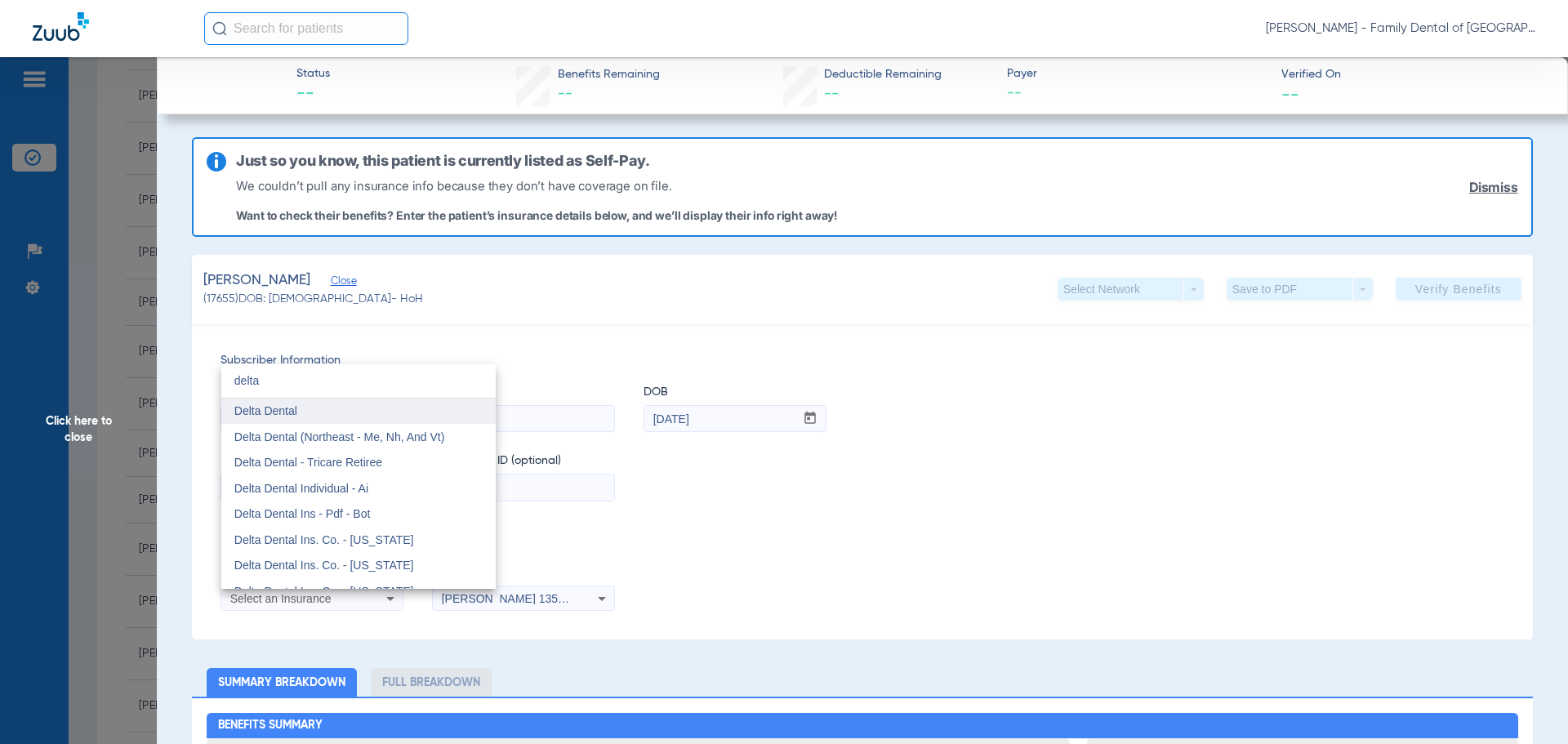
type input "delta"
click at [279, 413] on span "Delta Dental" at bounding box center [265, 411] width 63 height 13
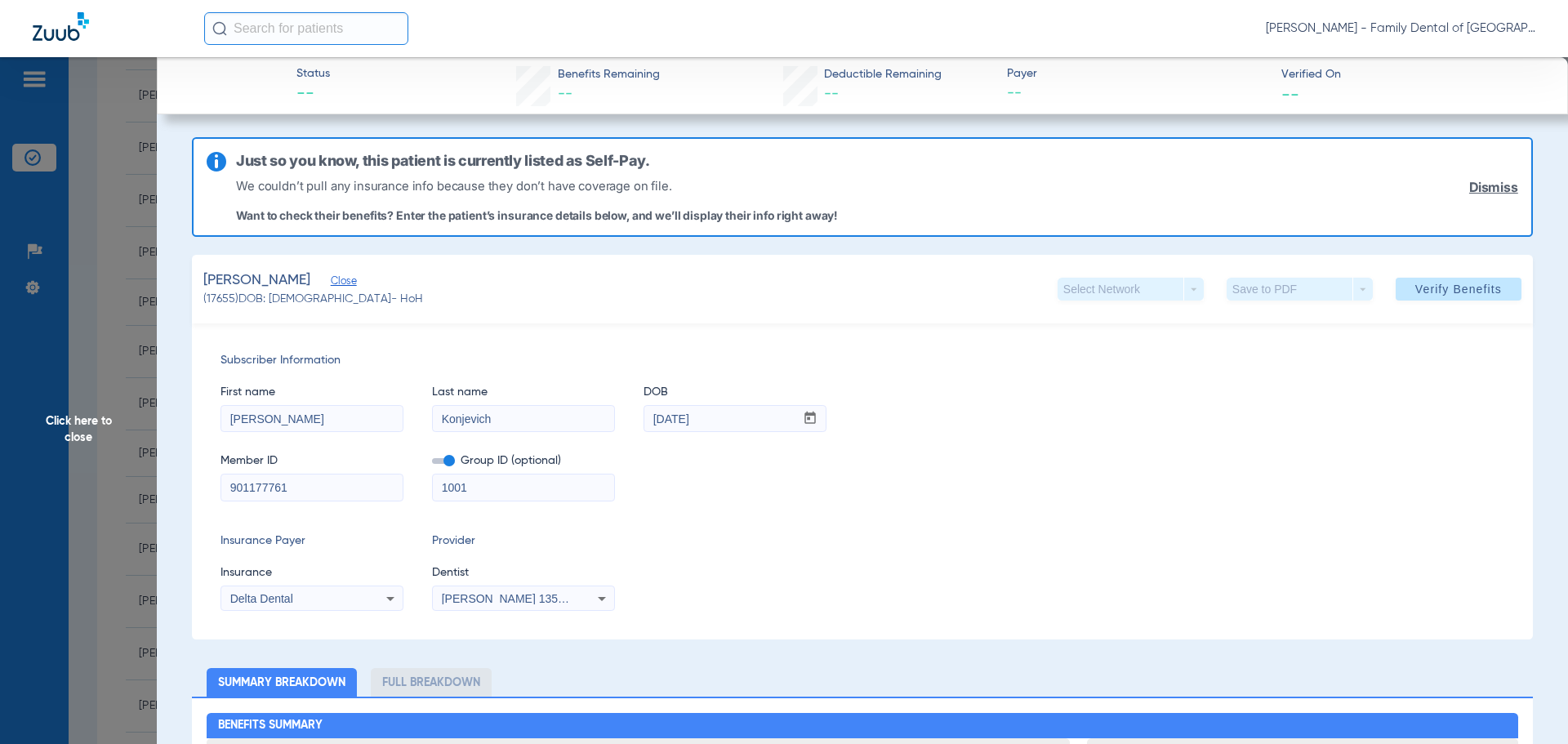
click at [587, 593] on div "[PERSON_NAME] 1356539225" at bounding box center [523, 599] width 181 height 20
type input "a"
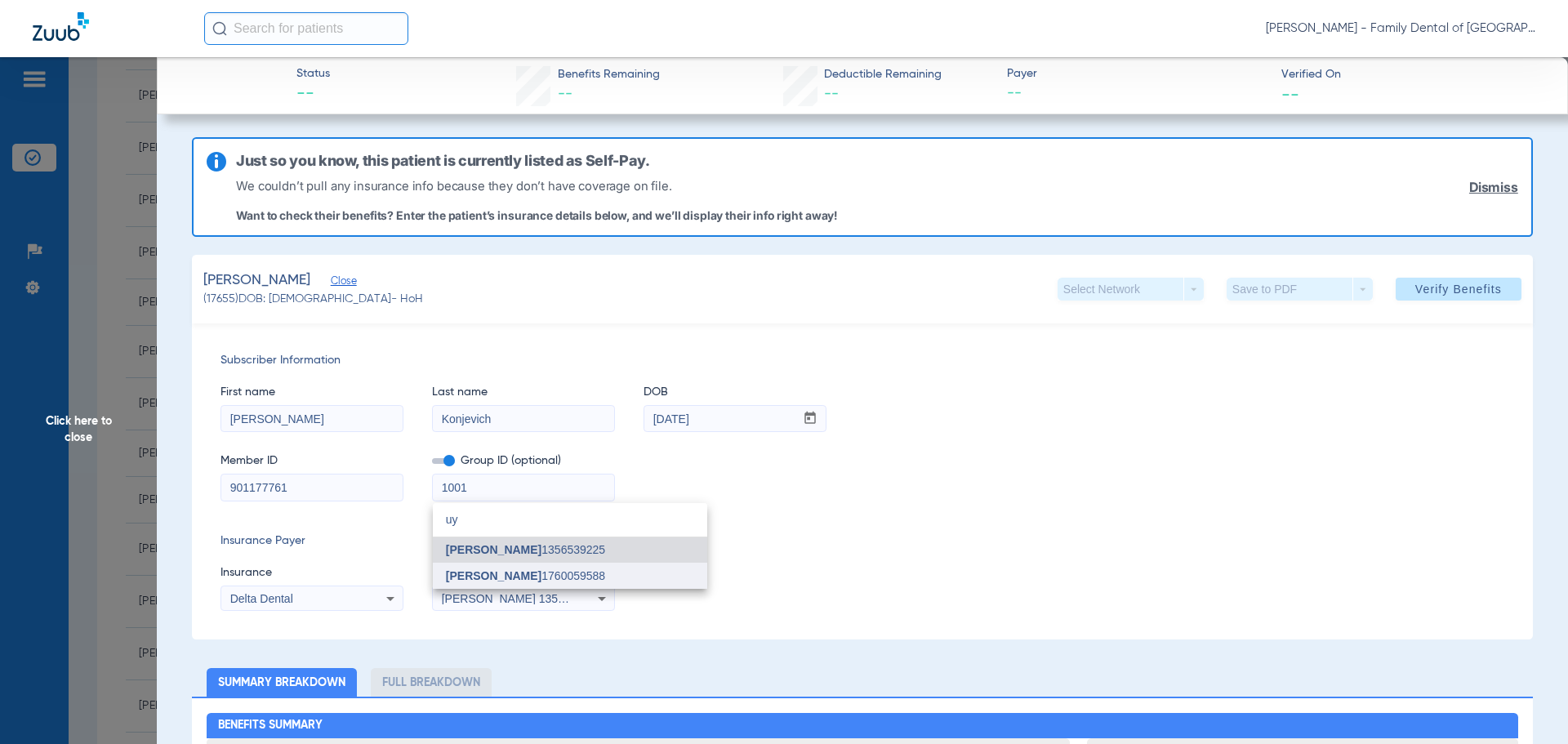
type input "uy"
click at [554, 574] on span "[PERSON_NAME] 1760059588" at bounding box center [525, 576] width 159 height 12
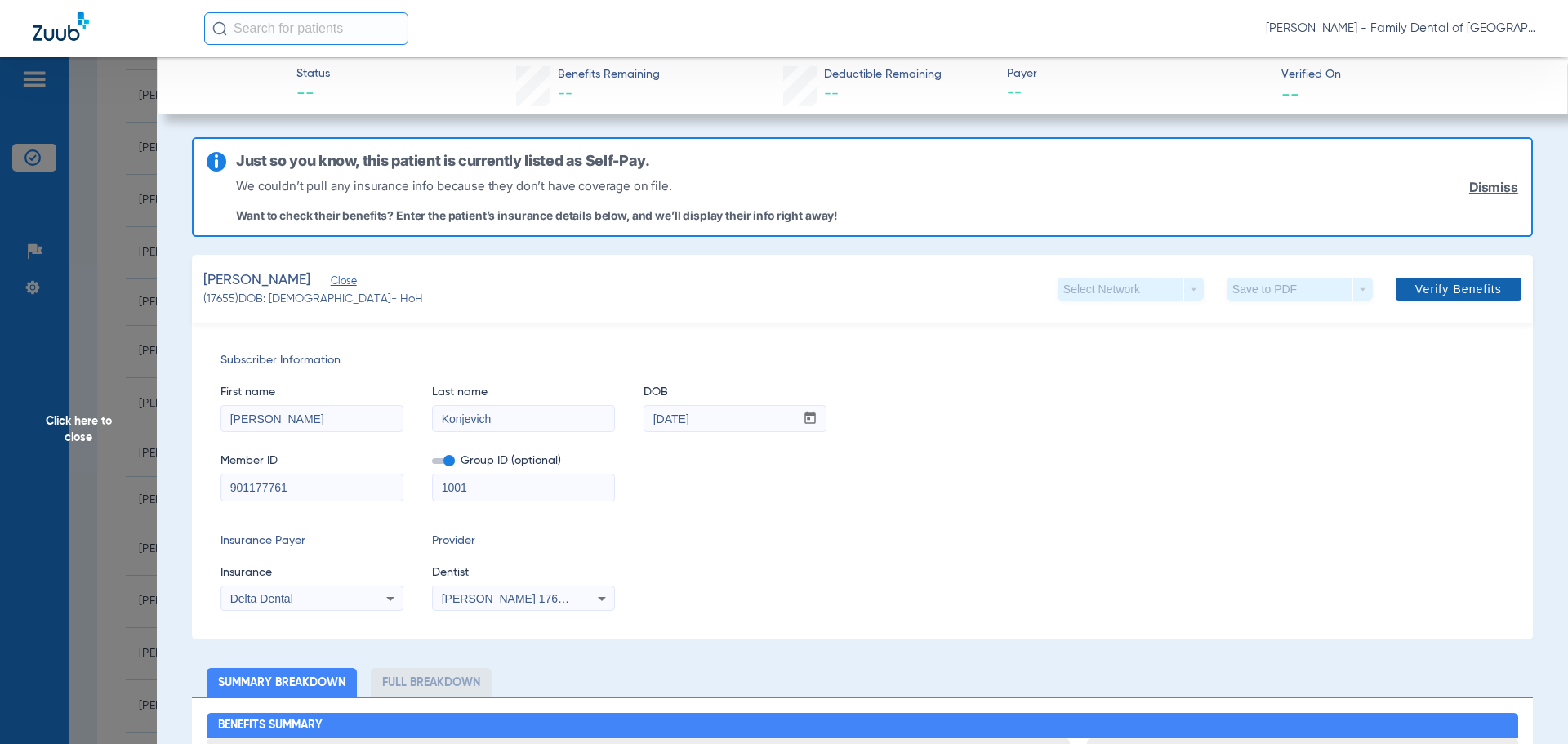
click at [1465, 283] on span "Verify Benefits" at bounding box center [1458, 289] width 87 height 13
